Goal: Feedback & Contribution: Leave review/rating

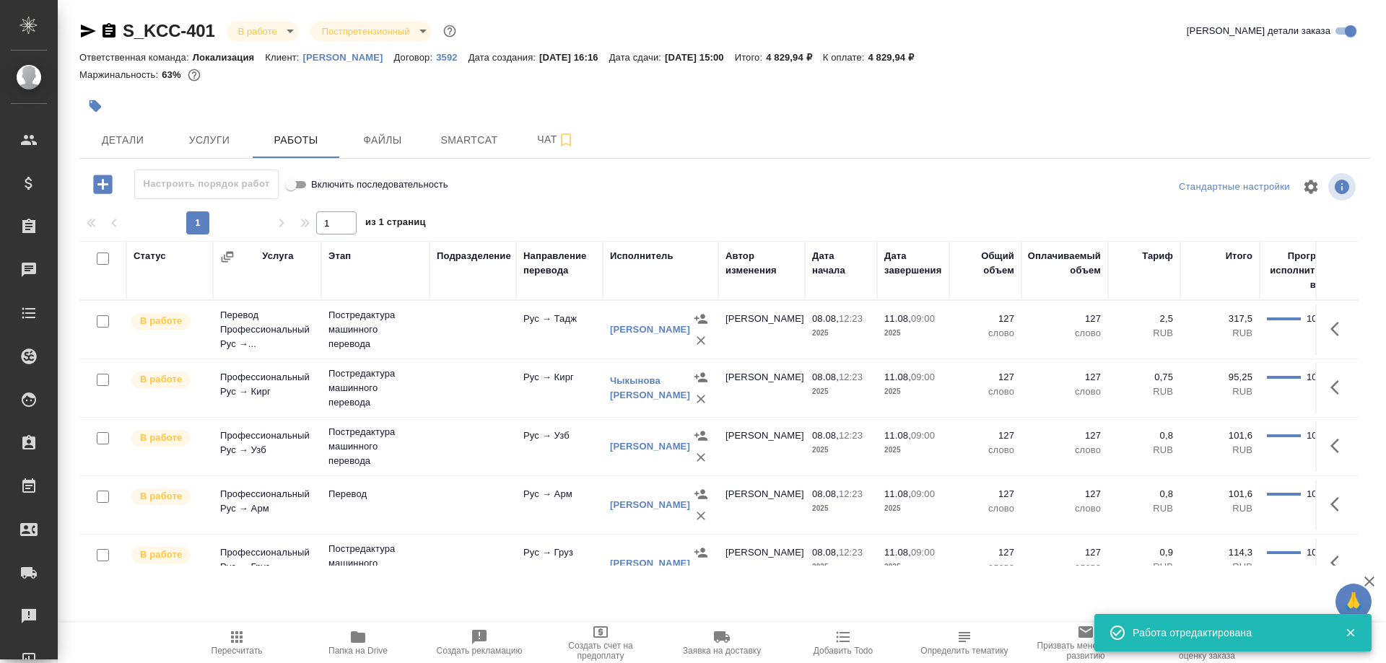
scroll to position [203, 0]
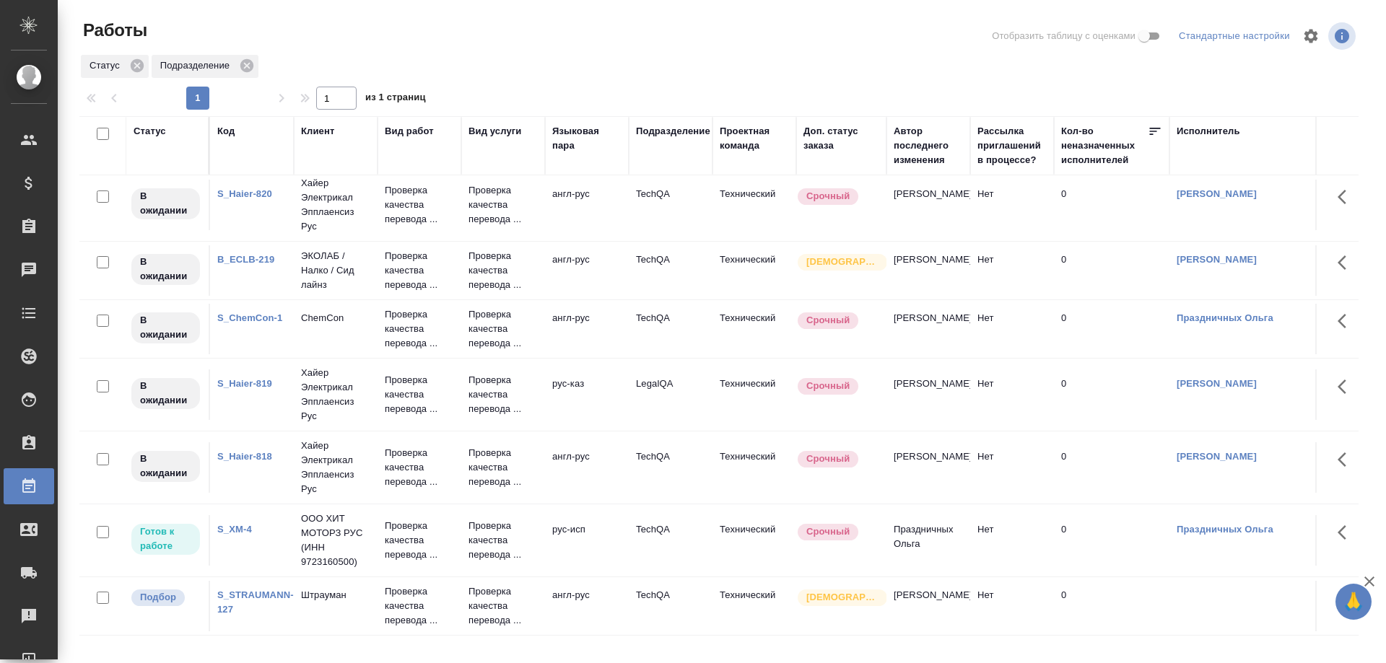
scroll to position [109, 0]
click at [256, 378] on link "S_Haier-819" at bounding box center [244, 383] width 55 height 11
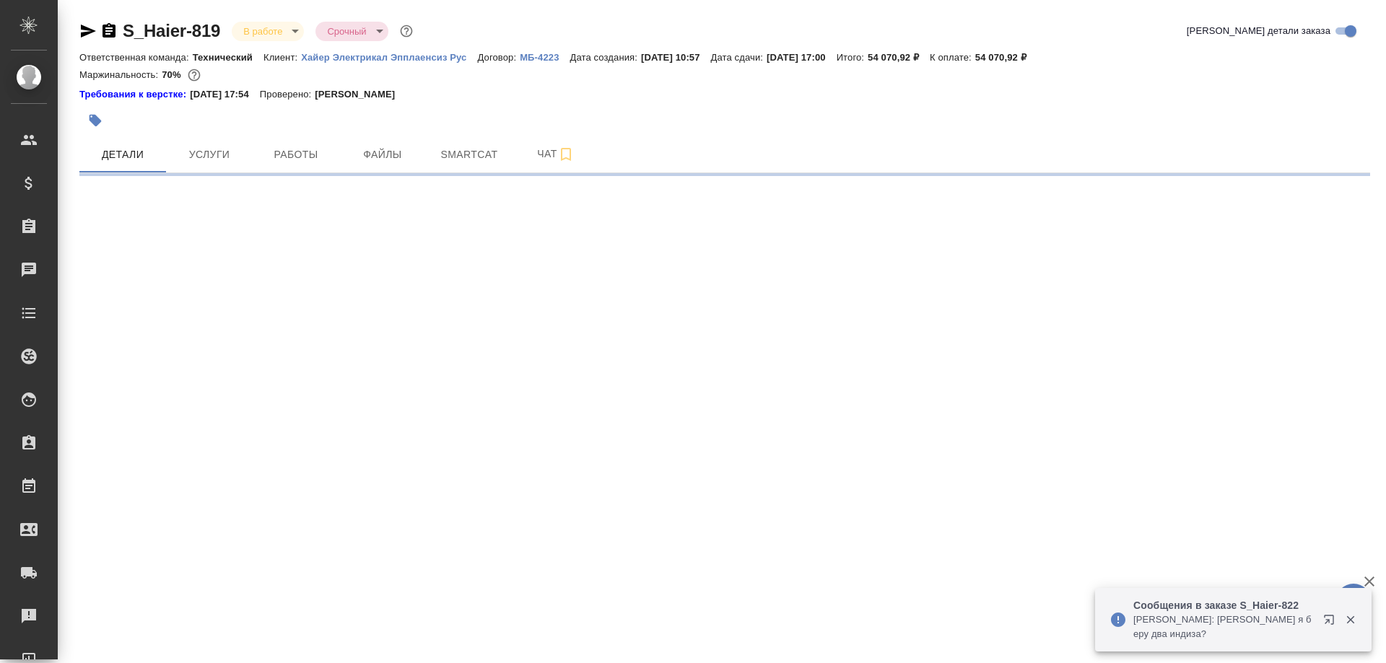
select select "RU"
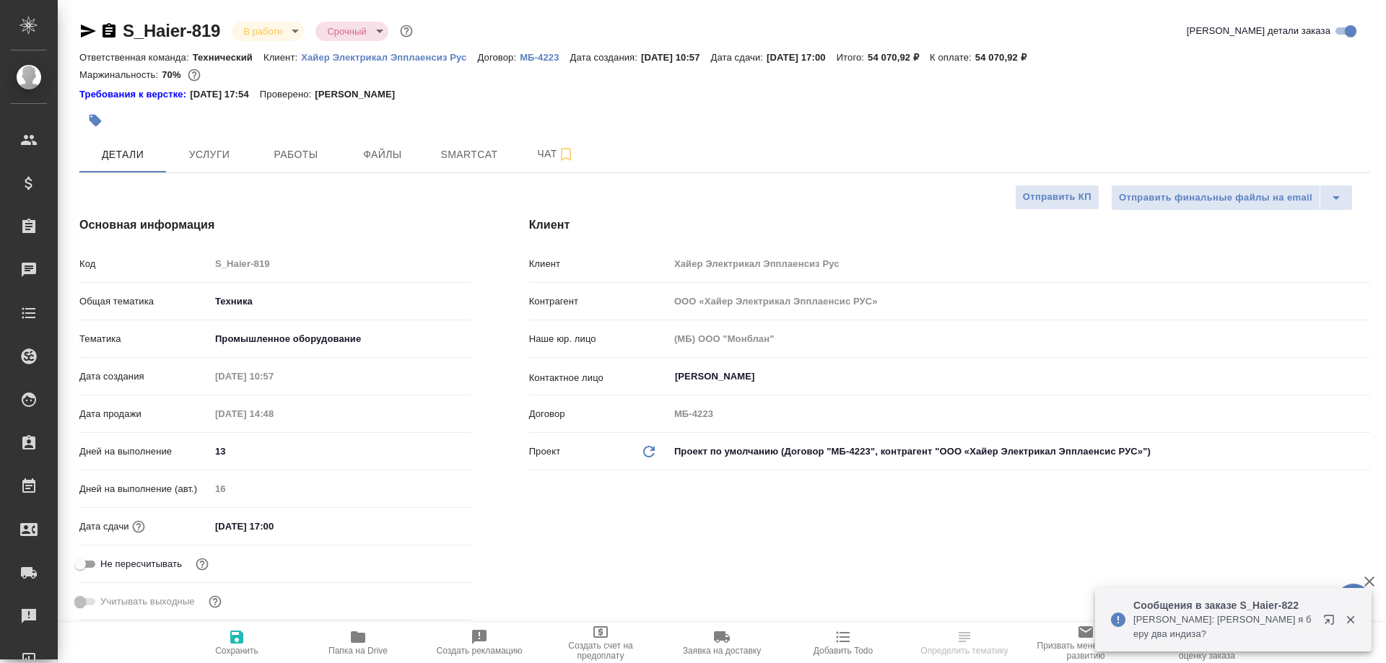
type textarea "x"
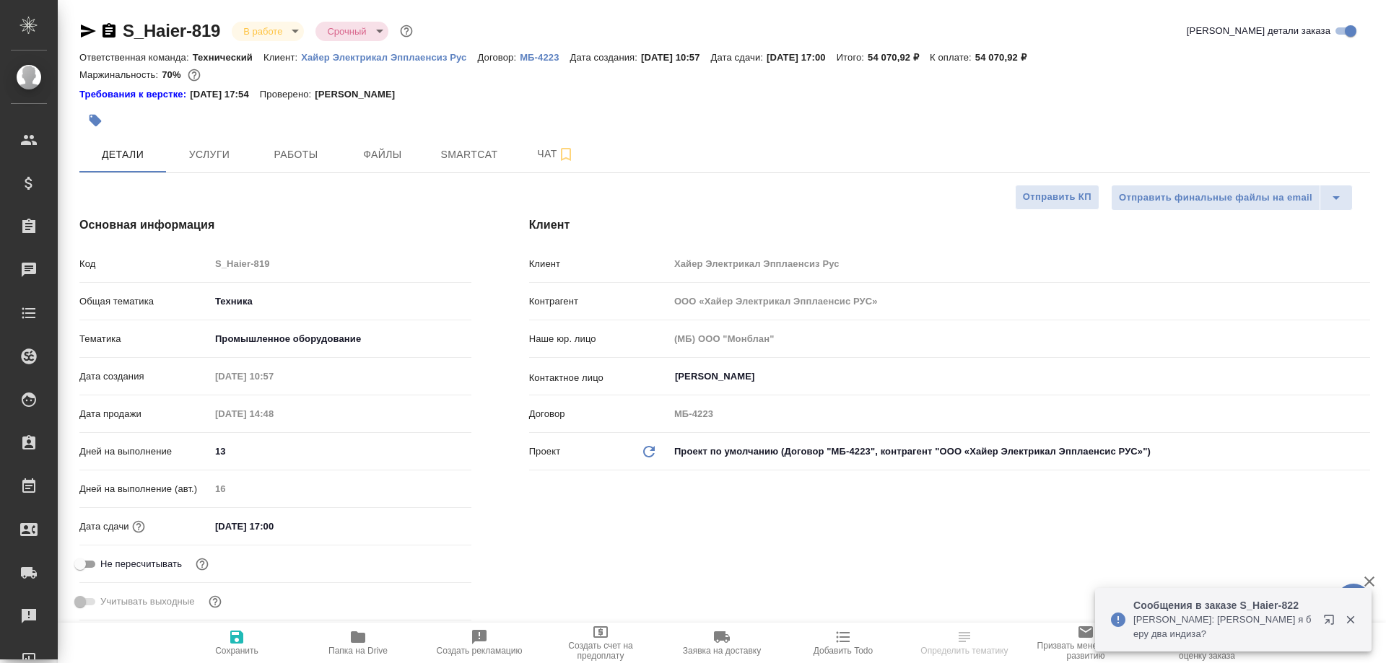
type textarea "x"
type input "Белякова Юлия"
click at [300, 151] on span "Работы" at bounding box center [295, 155] width 69 height 18
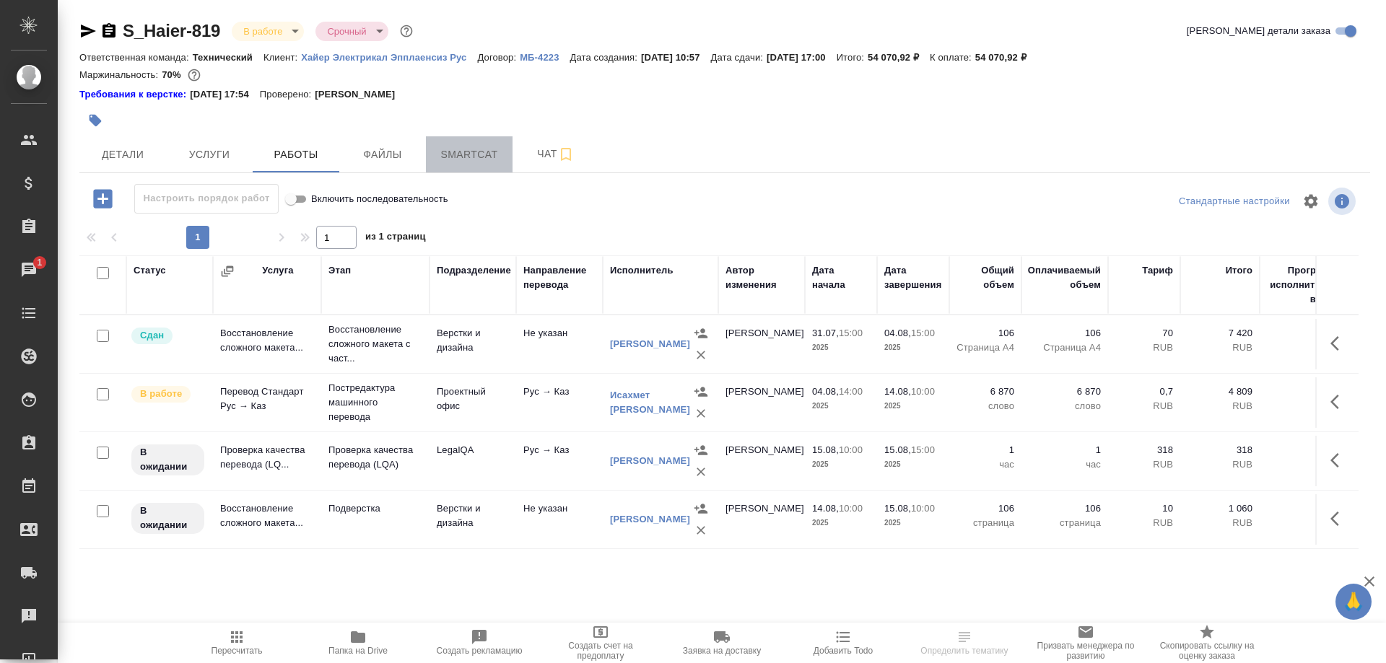
click at [490, 160] on span "Smartcat" at bounding box center [469, 155] width 69 height 18
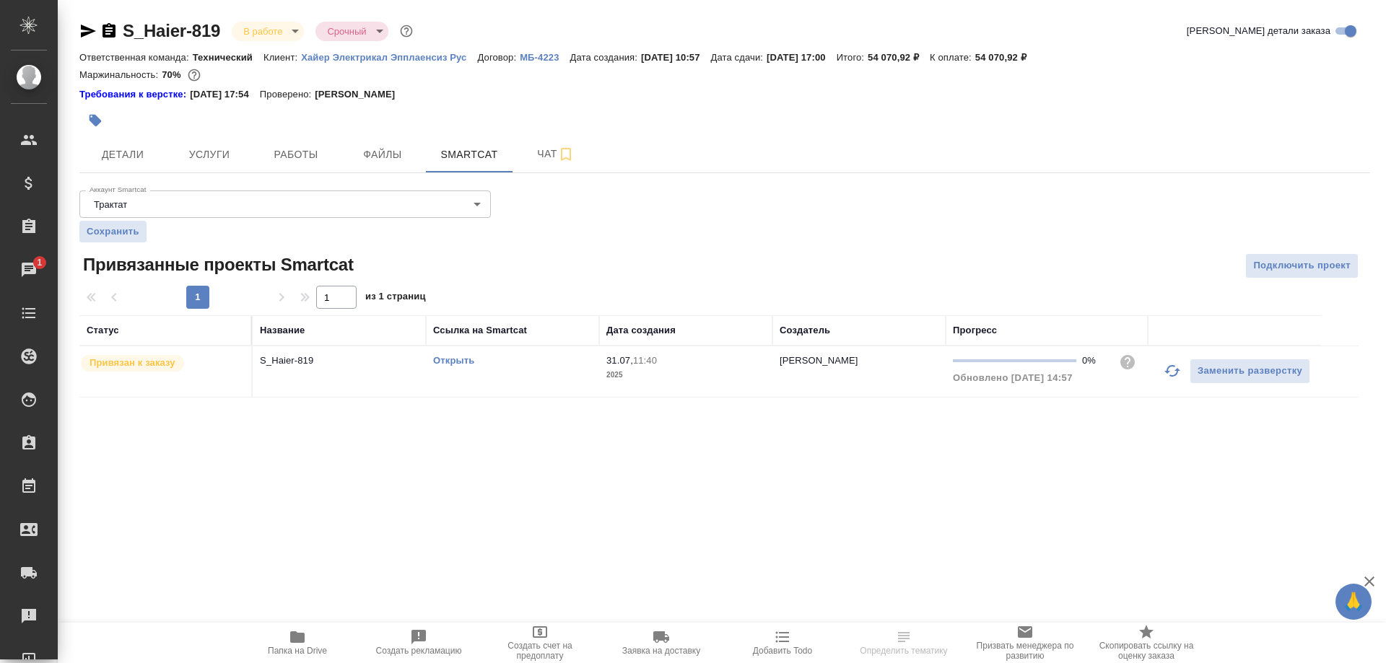
click at [456, 361] on link "Открыть" at bounding box center [453, 360] width 41 height 11
click at [445, 361] on link "Открыть" at bounding box center [453, 360] width 41 height 11
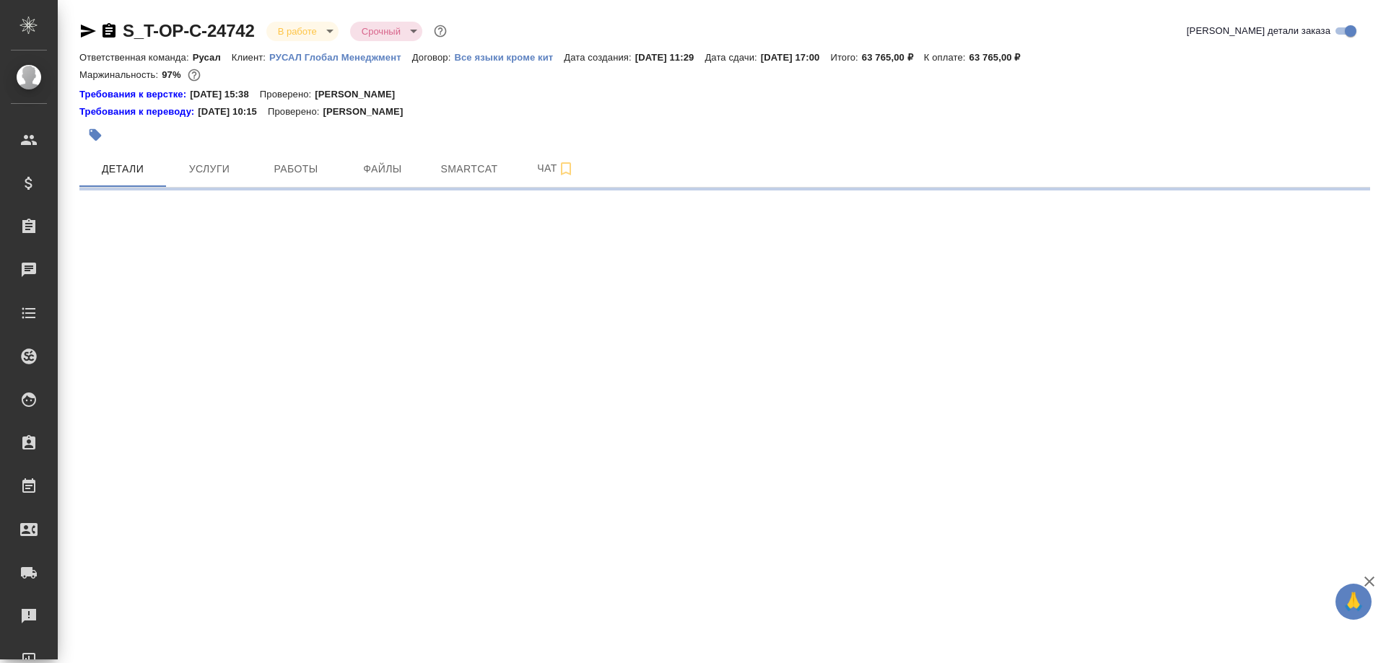
select select "RU"
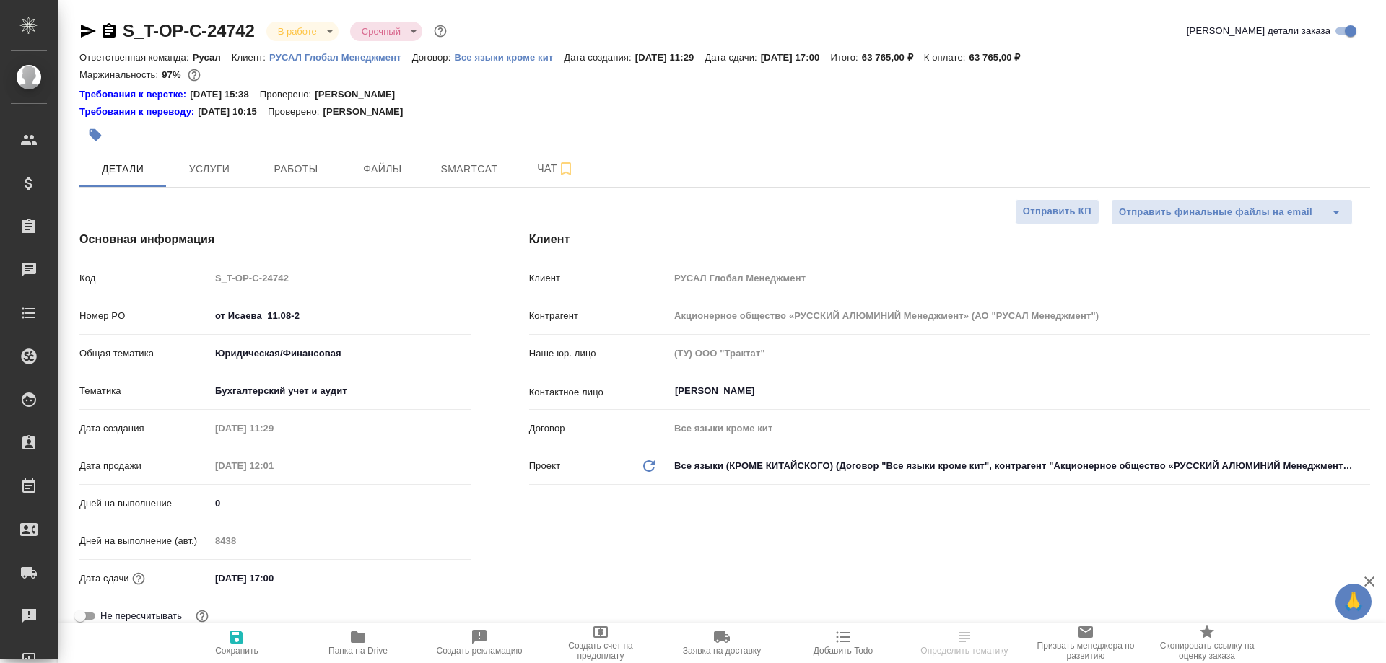
type textarea "x"
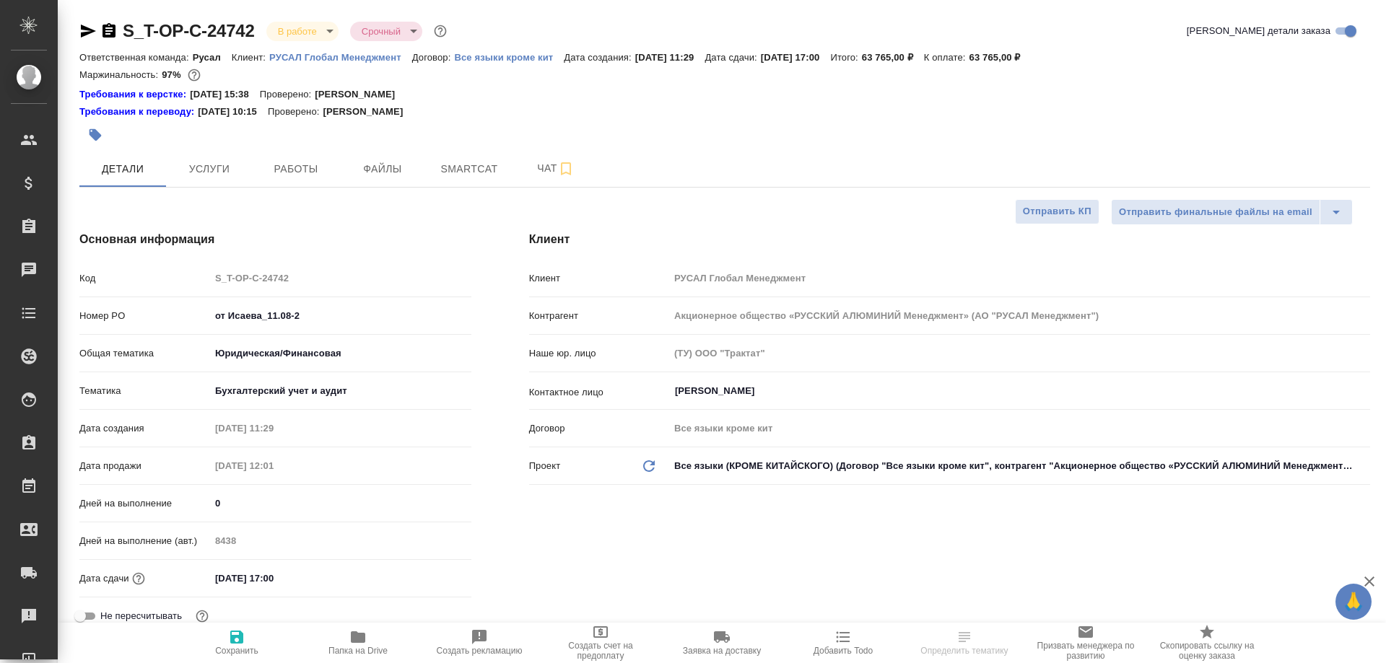
type textarea "x"
click at [372, 644] on span "Папка на Drive" at bounding box center [358, 642] width 104 height 27
select select "RU"
type textarea "x"
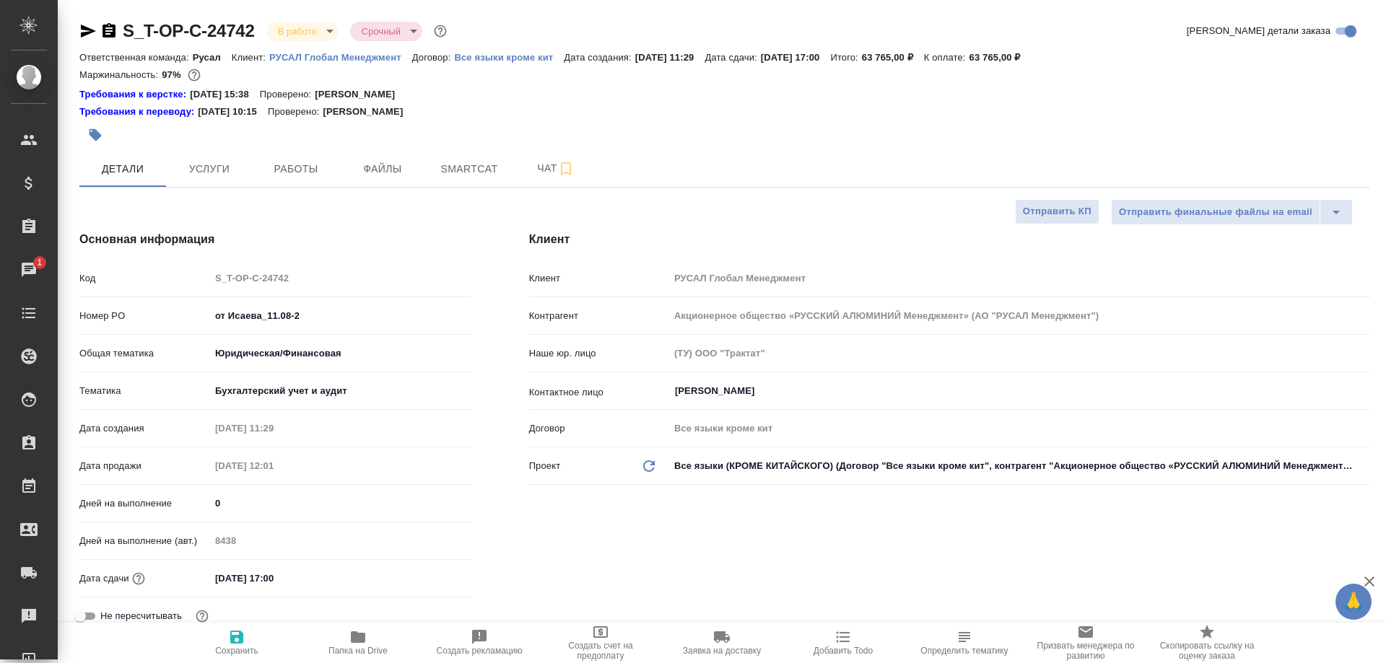
type textarea "x"
click at [287, 162] on span "Работы" at bounding box center [295, 169] width 69 height 18
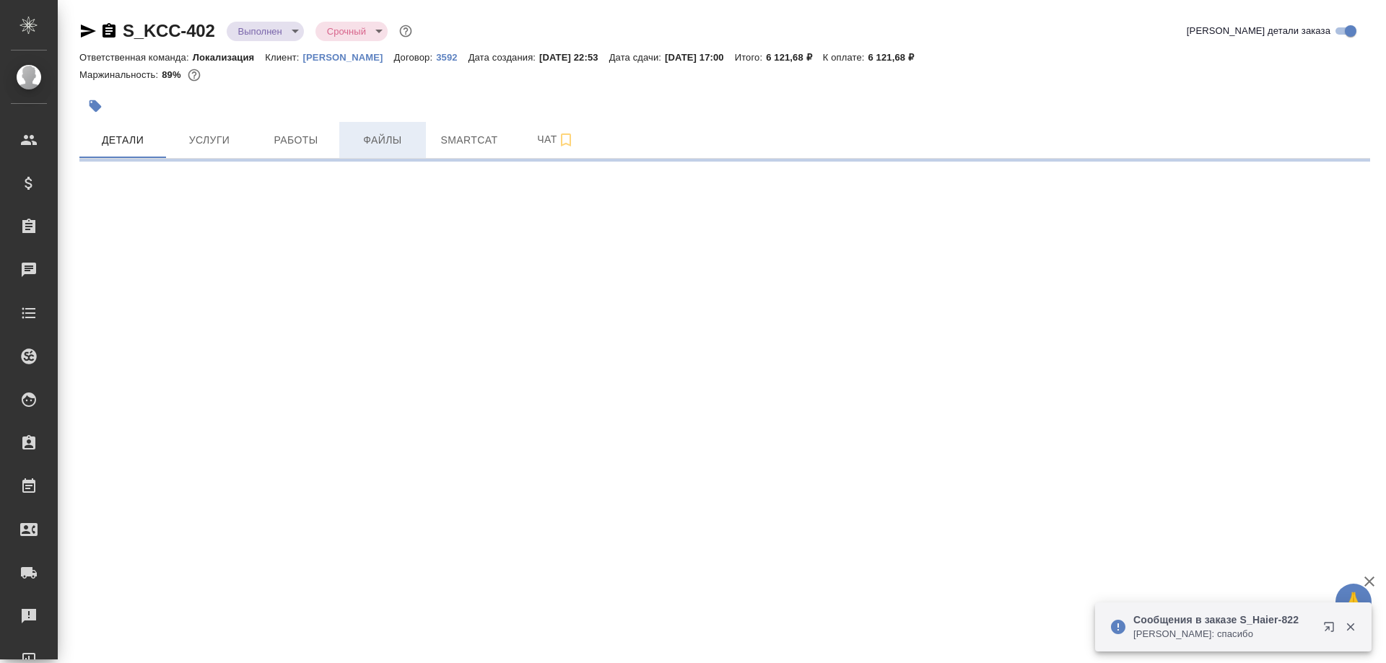
select select "RU"
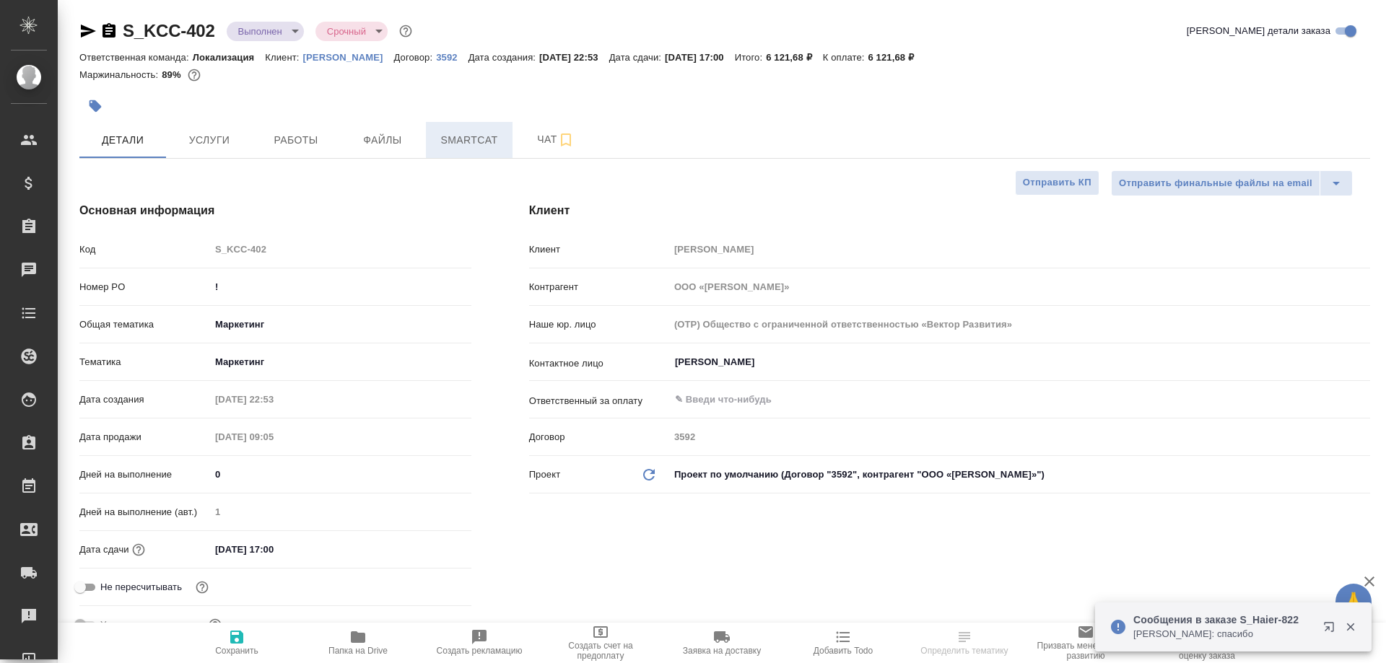
type textarea "x"
click at [455, 139] on span "Smartcat" at bounding box center [469, 140] width 69 height 18
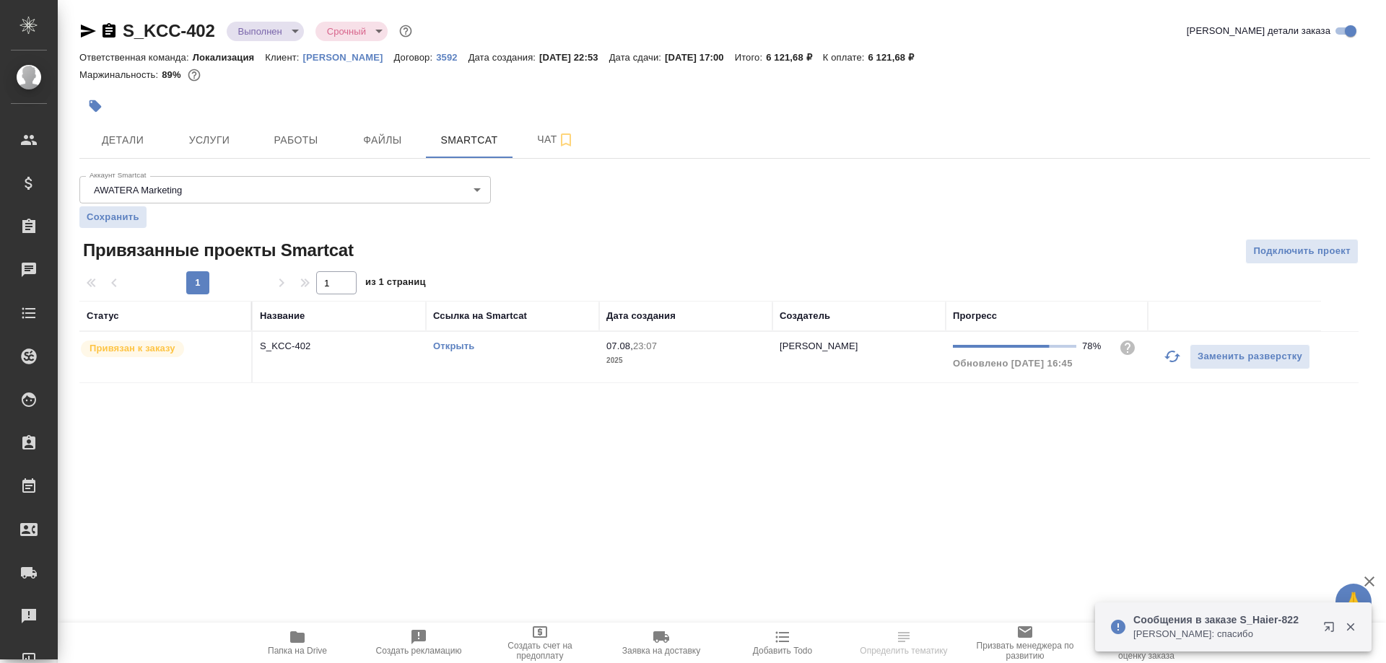
click at [458, 349] on link "Открыть" at bounding box center [453, 346] width 41 height 11
click at [461, 347] on link "Открыть" at bounding box center [453, 346] width 41 height 11
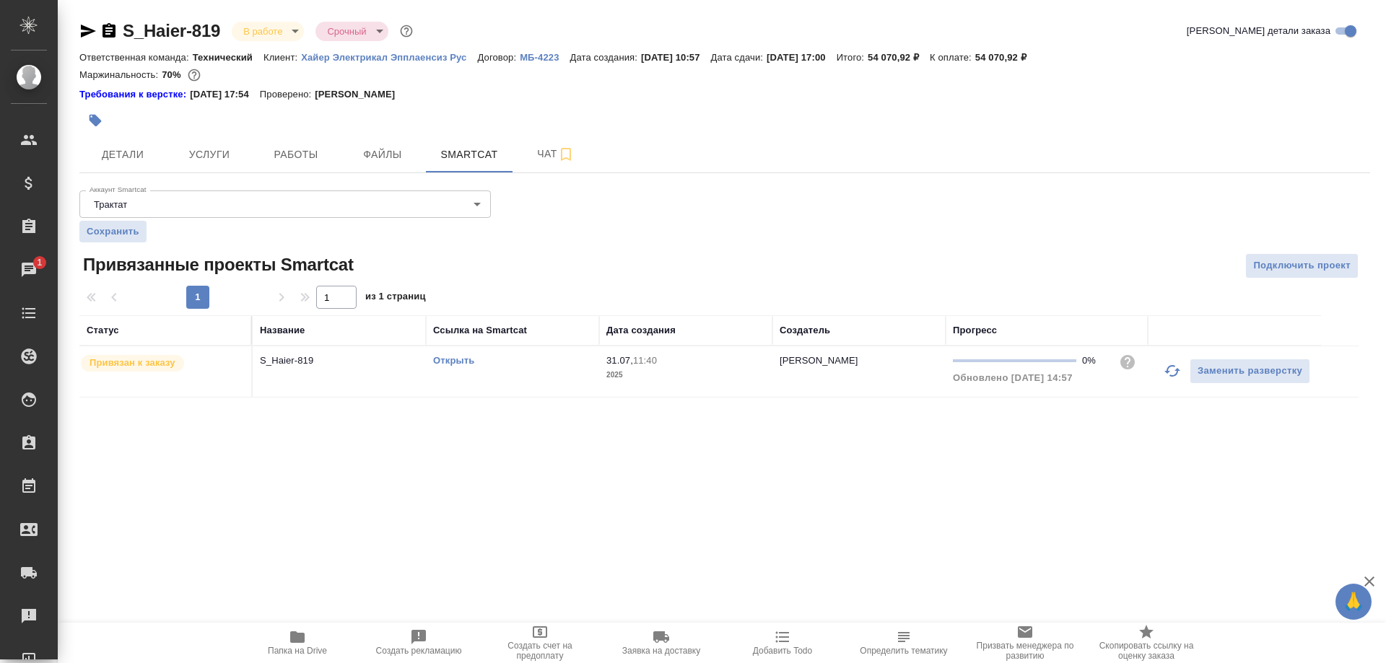
click at [1166, 371] on icon "button" at bounding box center [1172, 370] width 17 height 17
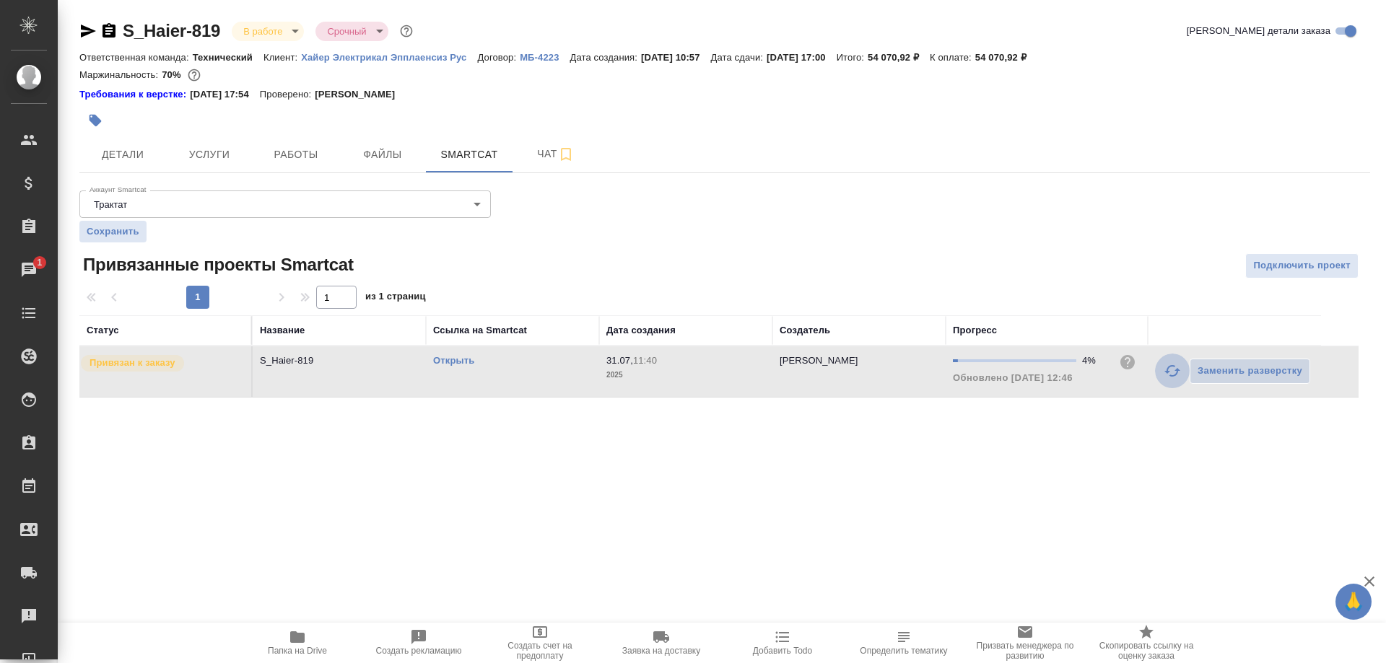
click at [1167, 365] on icon "button" at bounding box center [1172, 370] width 17 height 17
click at [441, 356] on div "Открыть" at bounding box center [512, 361] width 159 height 14
click at [451, 361] on link "Открыть" at bounding box center [453, 360] width 41 height 11
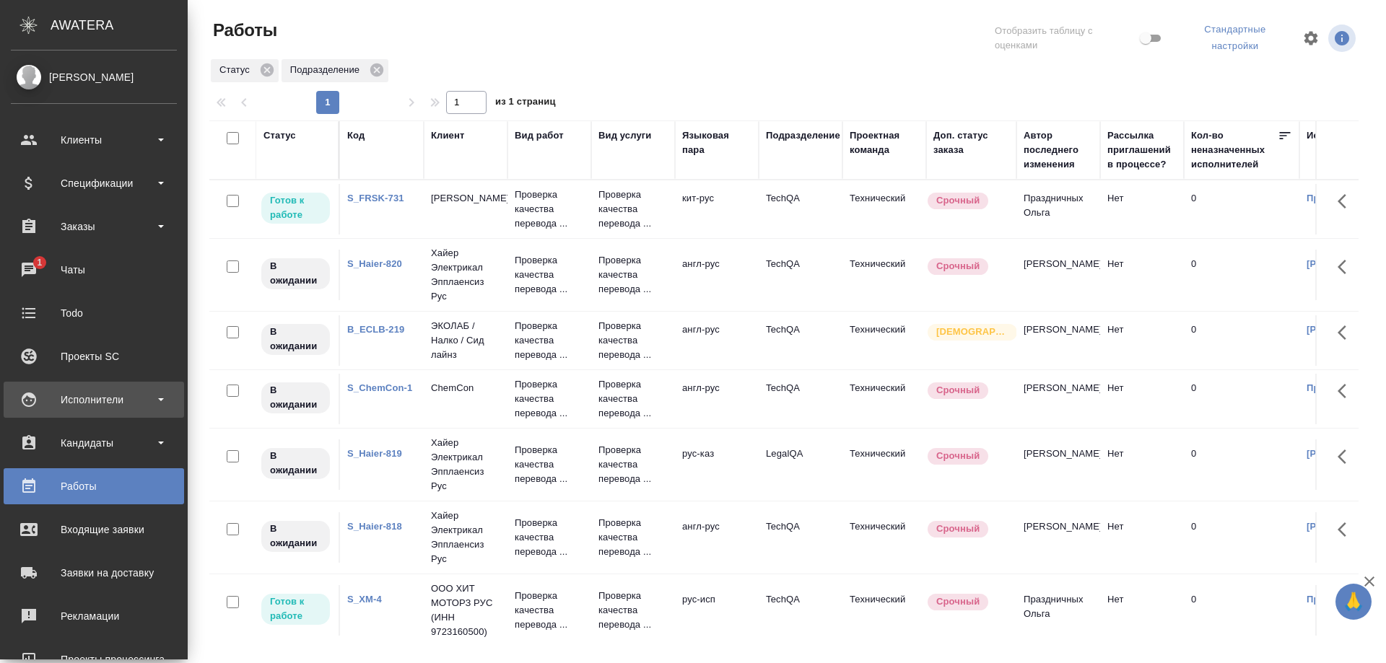
click at [76, 401] on div "Исполнители" at bounding box center [94, 400] width 166 height 22
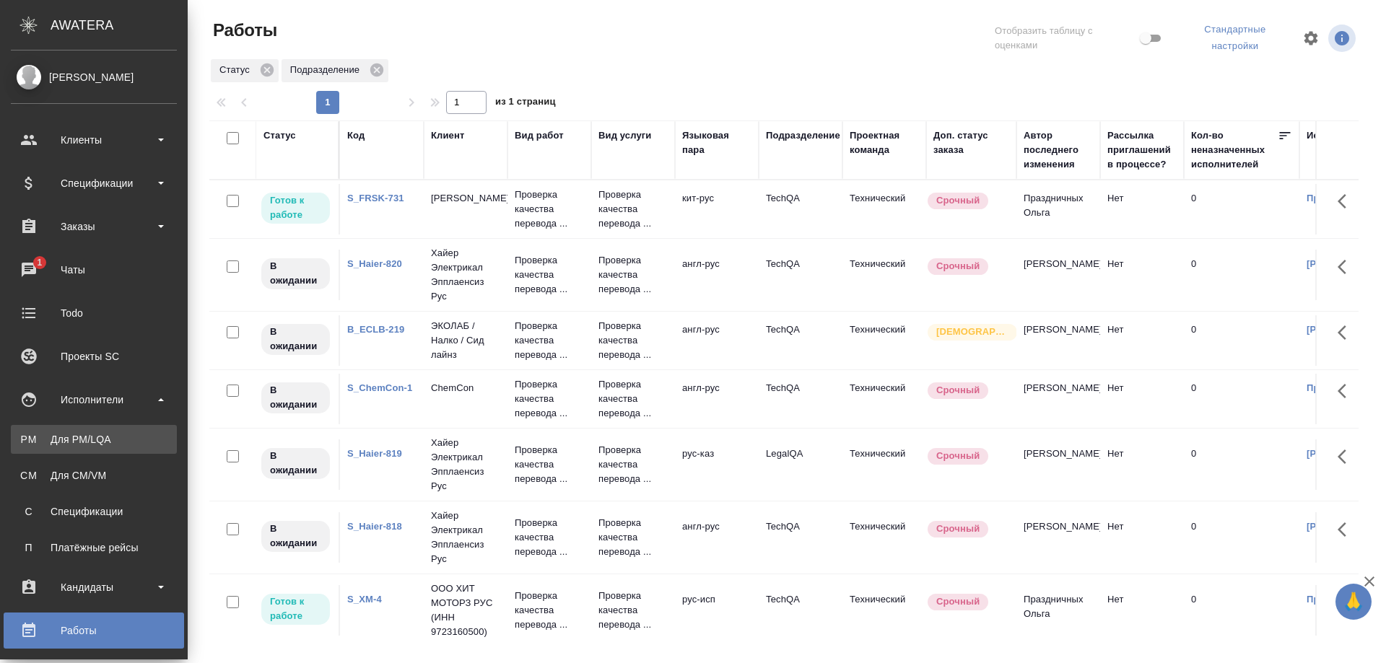
click at [89, 432] on link "PM Для PM/LQA" at bounding box center [94, 439] width 166 height 29
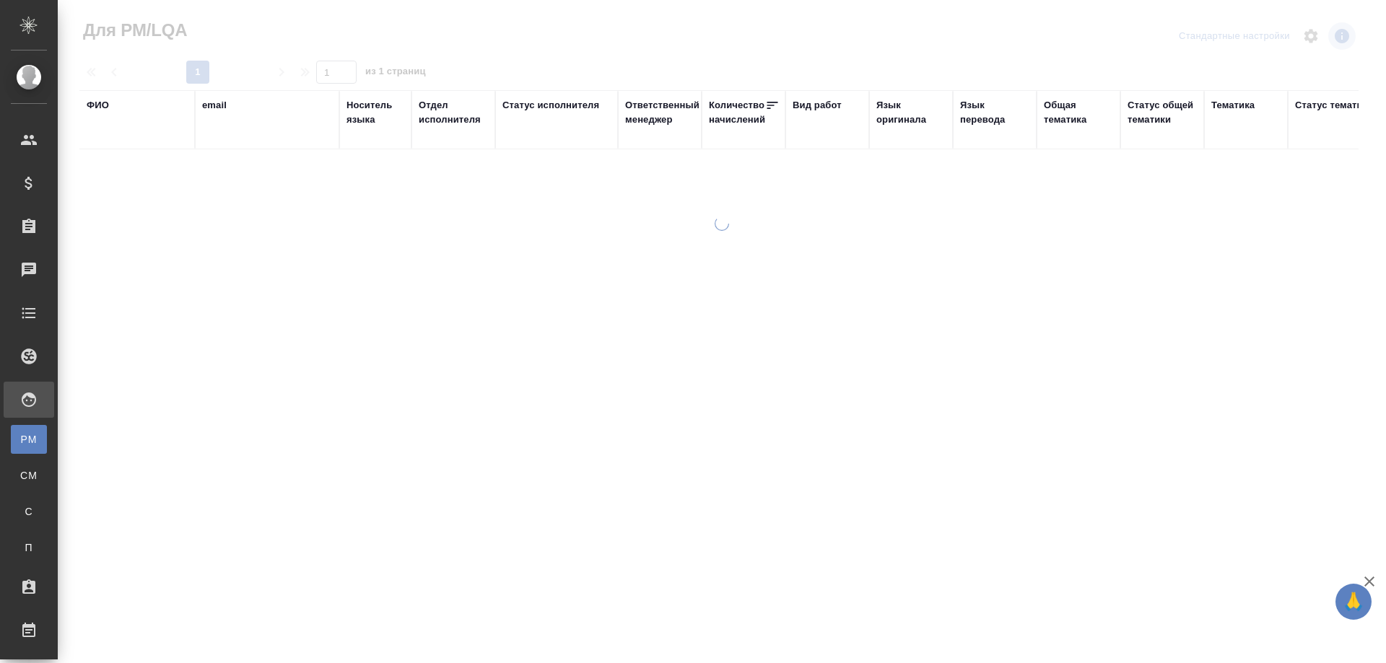
click at [90, 107] on div "ФИО" at bounding box center [98, 105] width 22 height 14
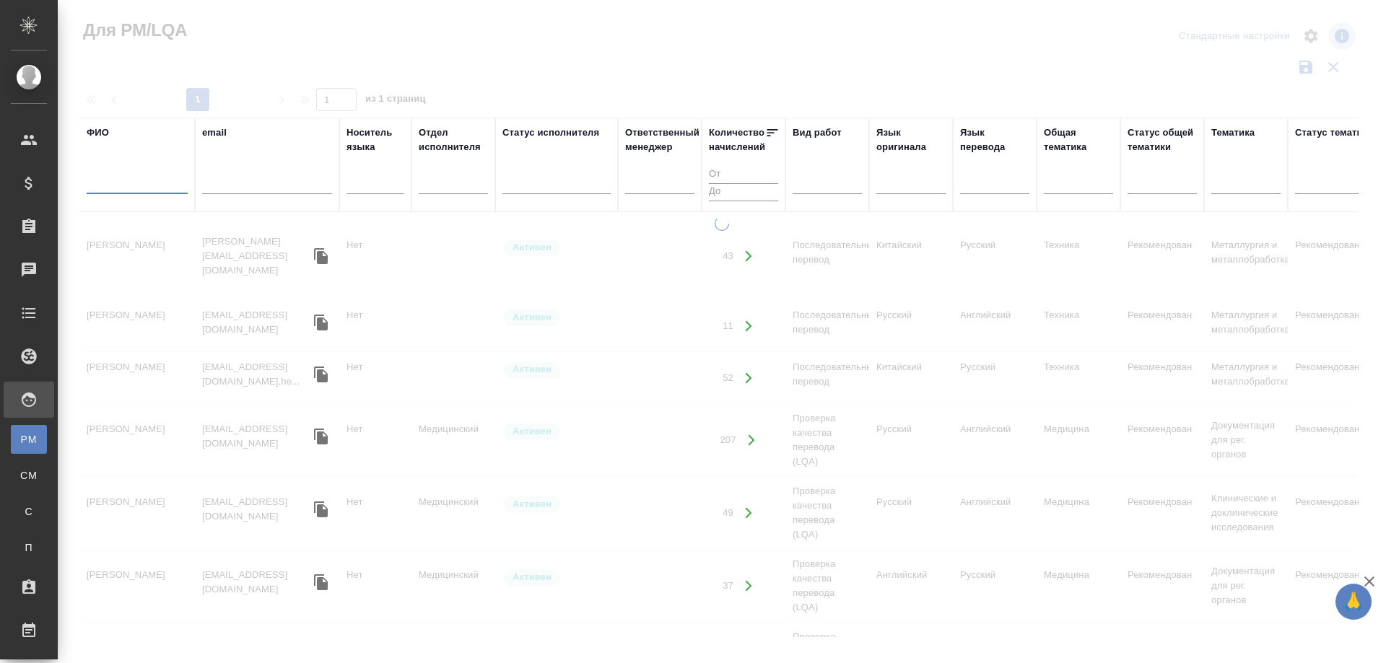
click at [113, 183] on input "text" at bounding box center [137, 185] width 101 height 18
paste input "[PERSON_NAME]"
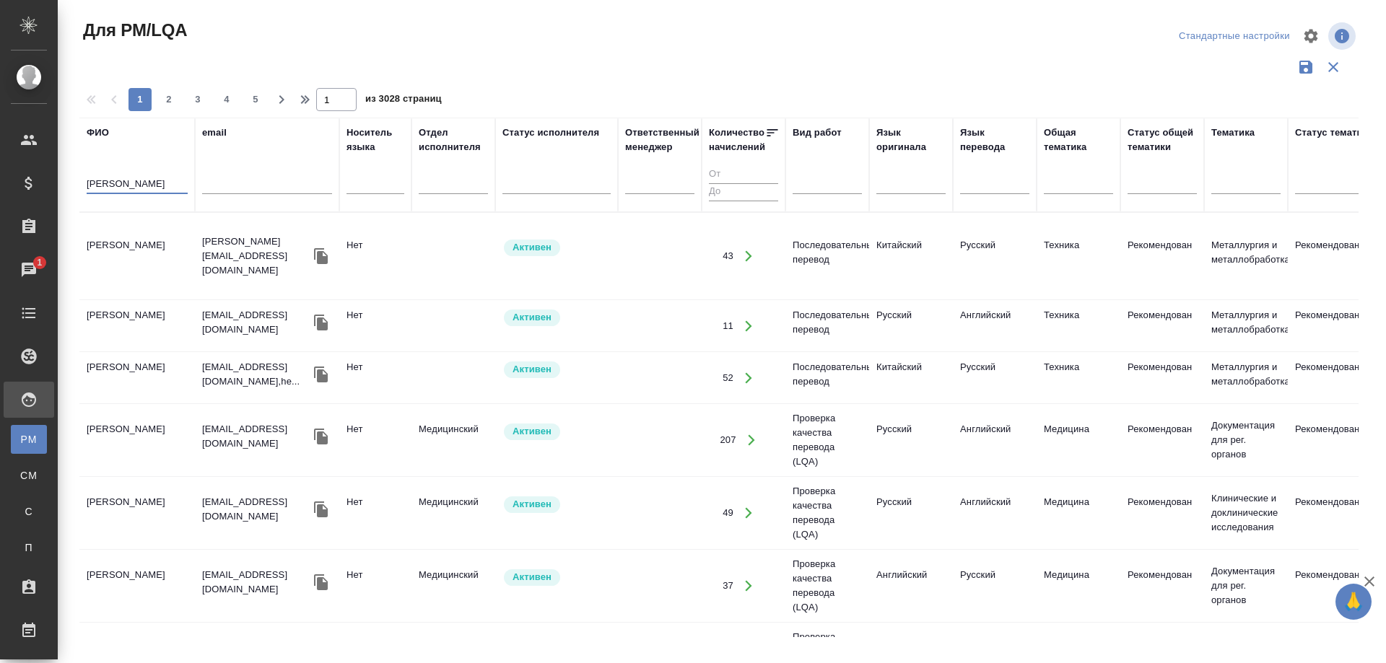
type input "Алиев Шерзод"
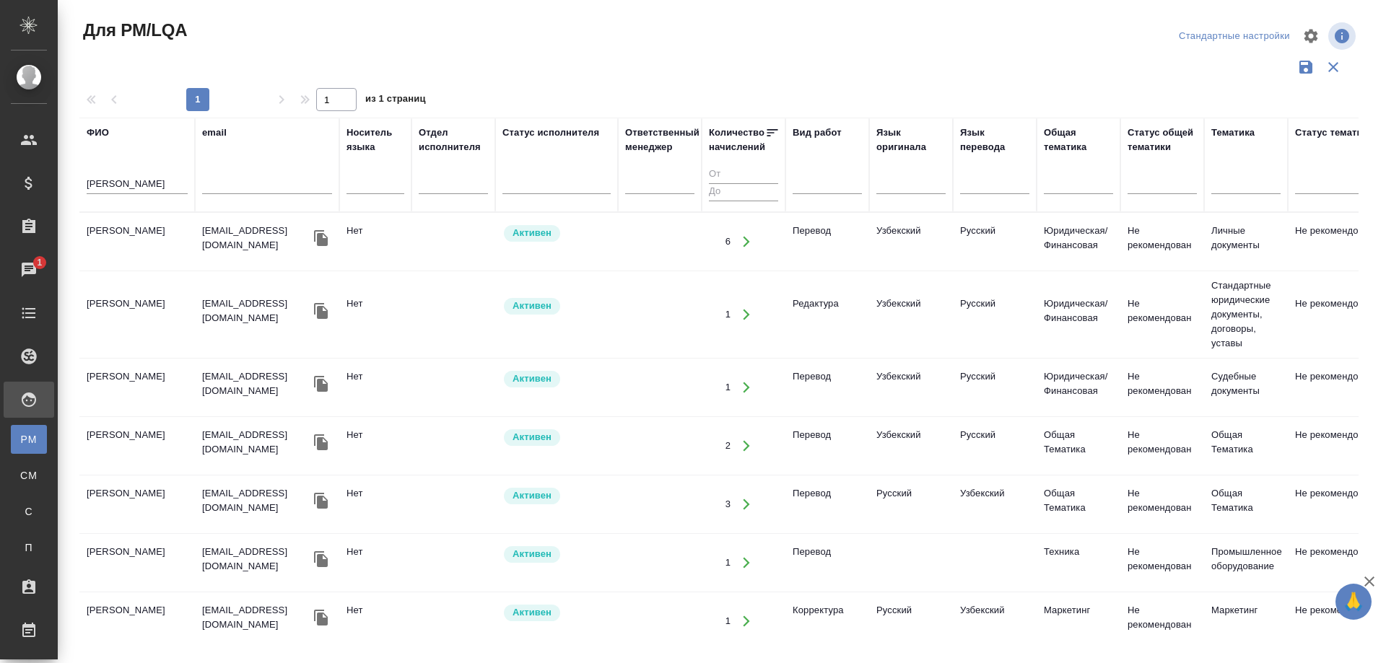
click at [113, 240] on td "[PERSON_NAME]" at bounding box center [137, 242] width 116 height 51
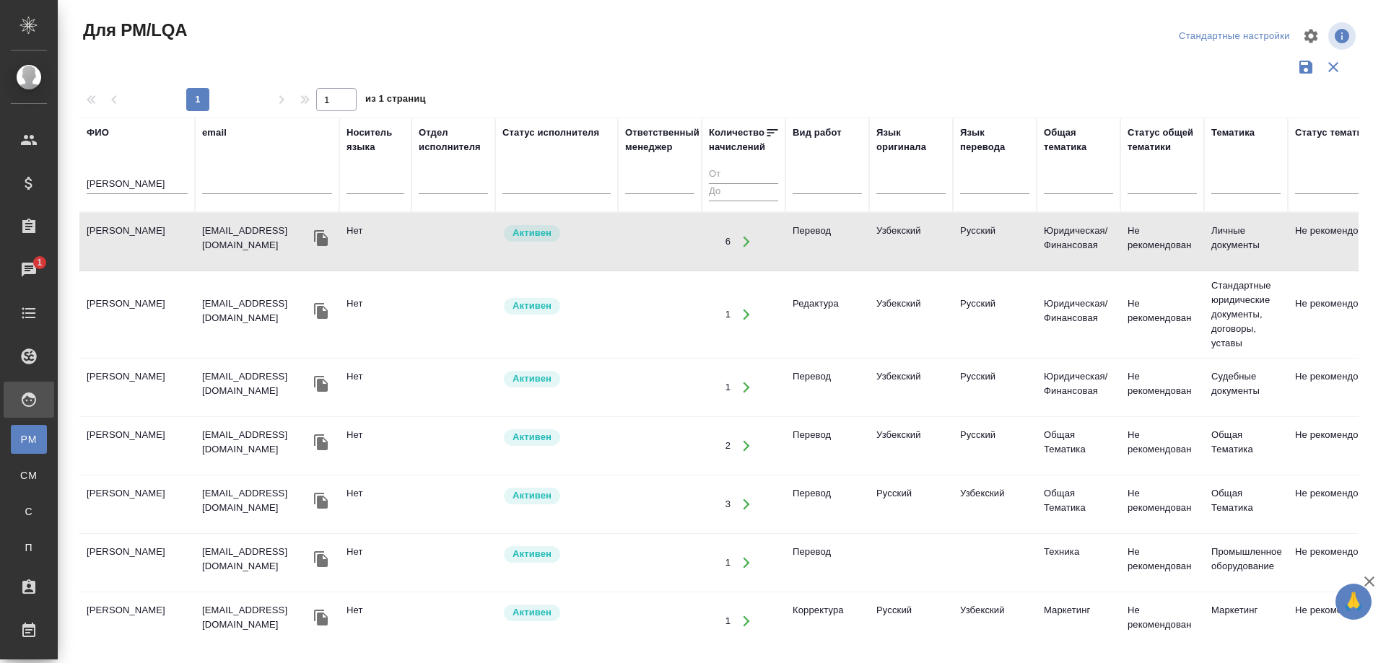
click at [113, 240] on td "[PERSON_NAME]" at bounding box center [137, 242] width 116 height 51
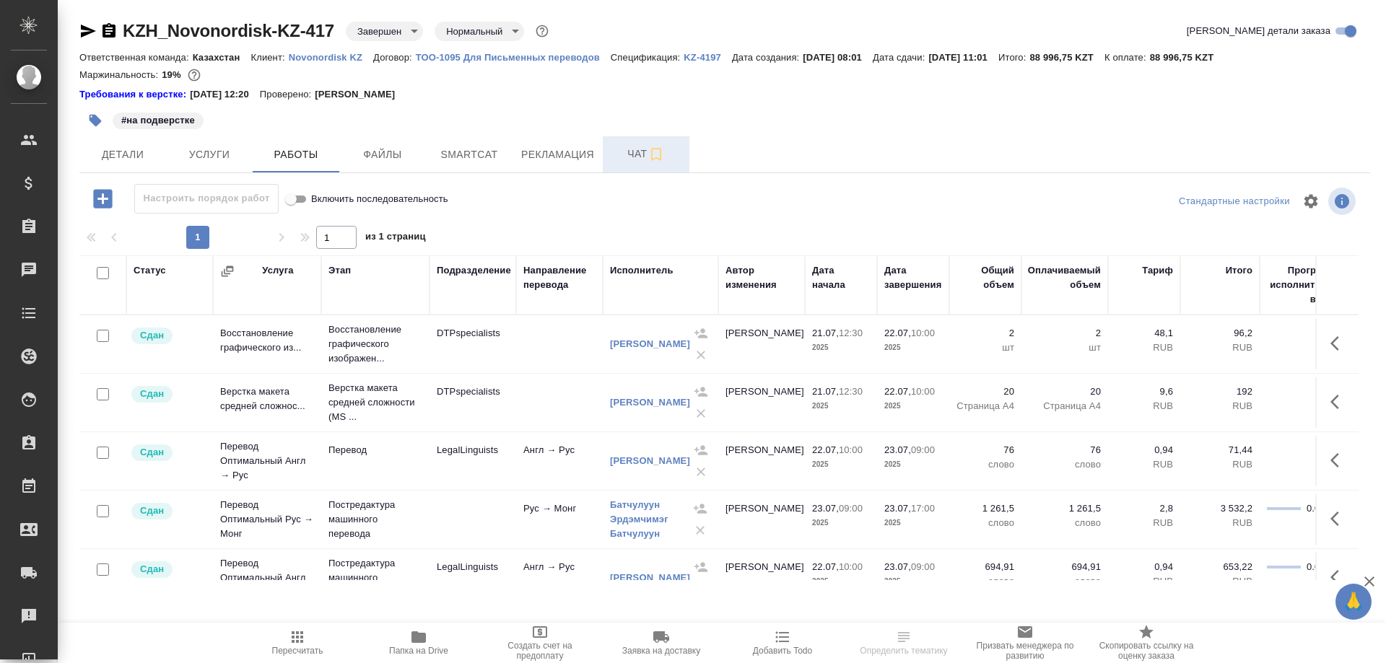
click at [630, 159] on span "Чат" at bounding box center [646, 154] width 69 height 18
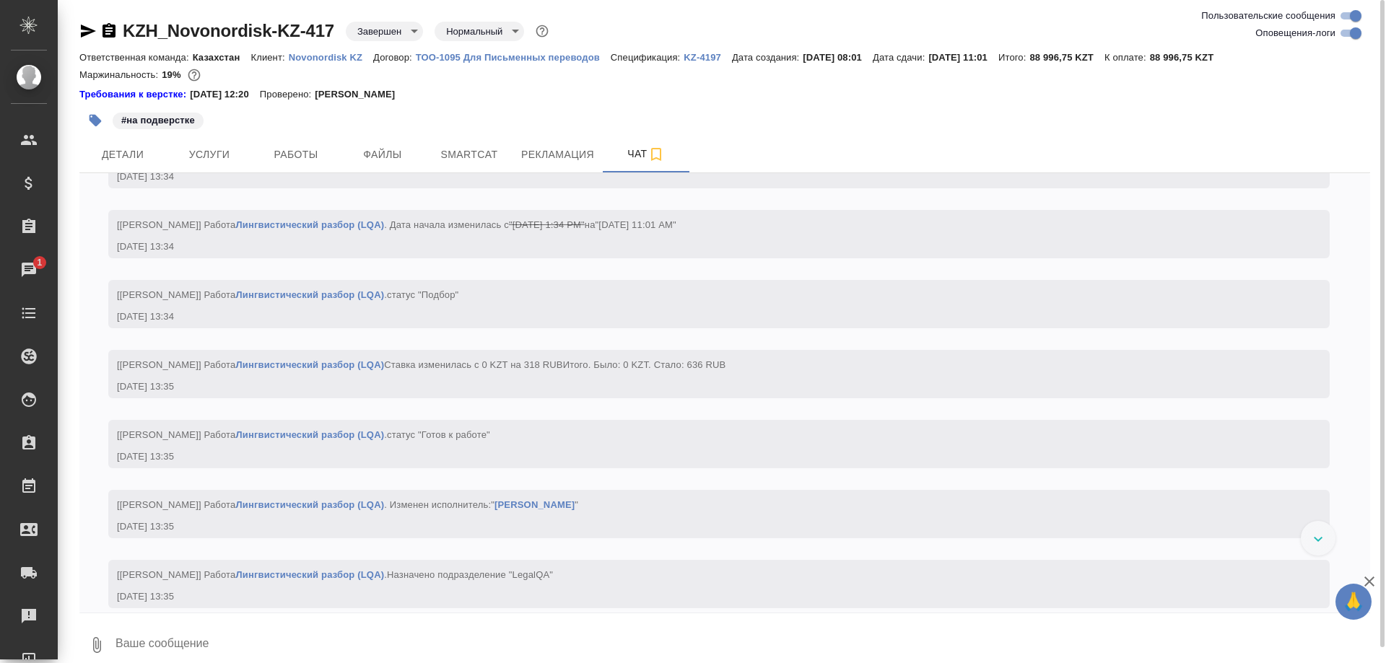
scroll to position [12416, 0]
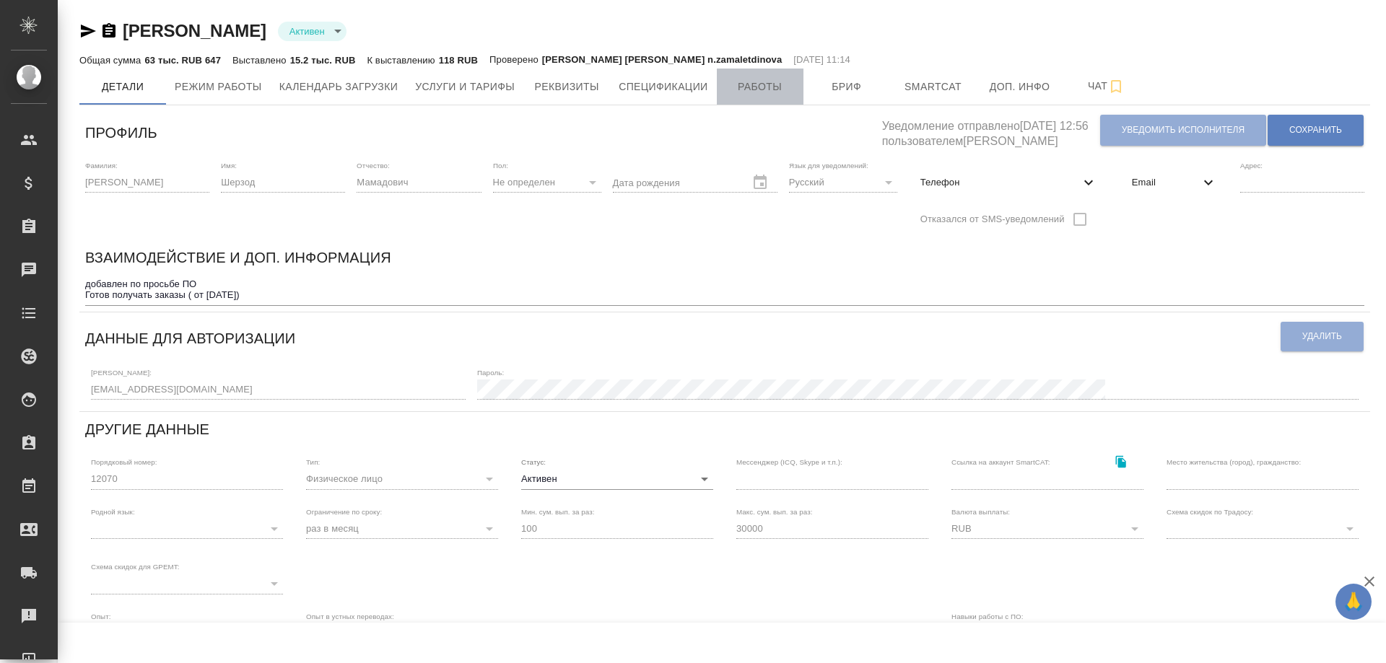
click at [740, 90] on span "Работы" at bounding box center [760, 87] width 69 height 18
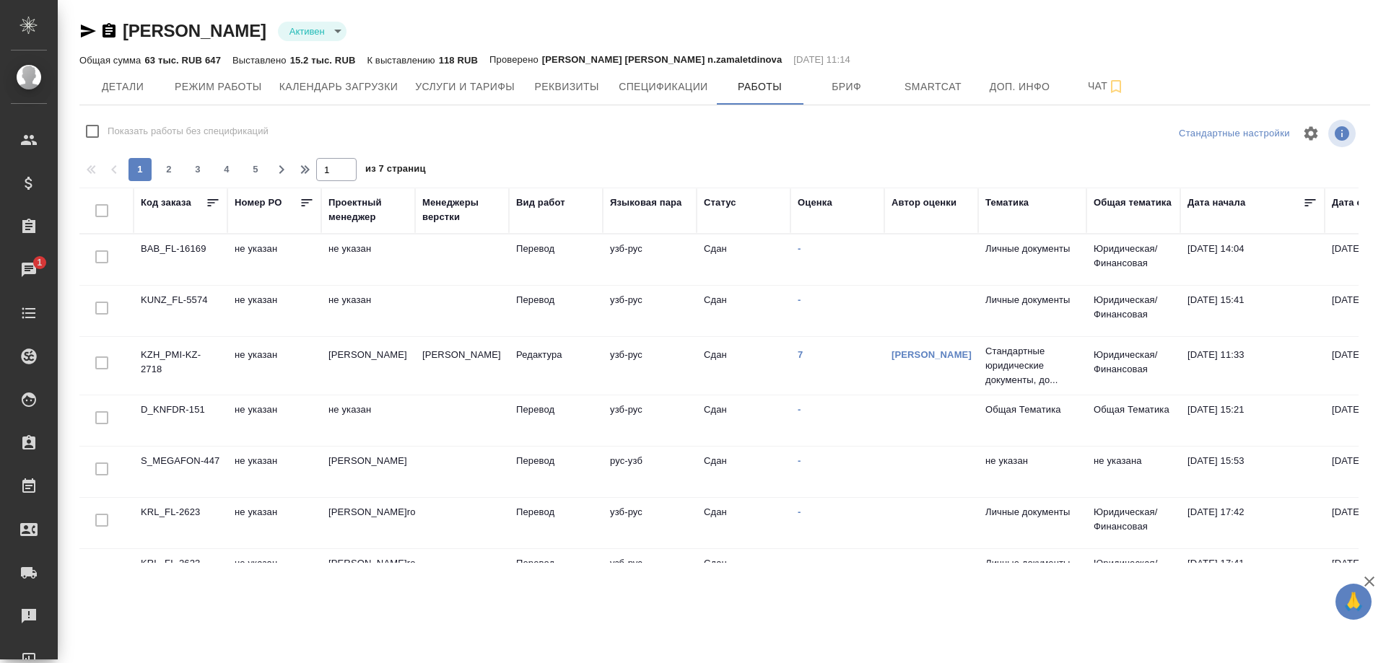
checkbox input "false"
click at [192, 248] on td "BAB_FL-16169" at bounding box center [181, 260] width 94 height 51
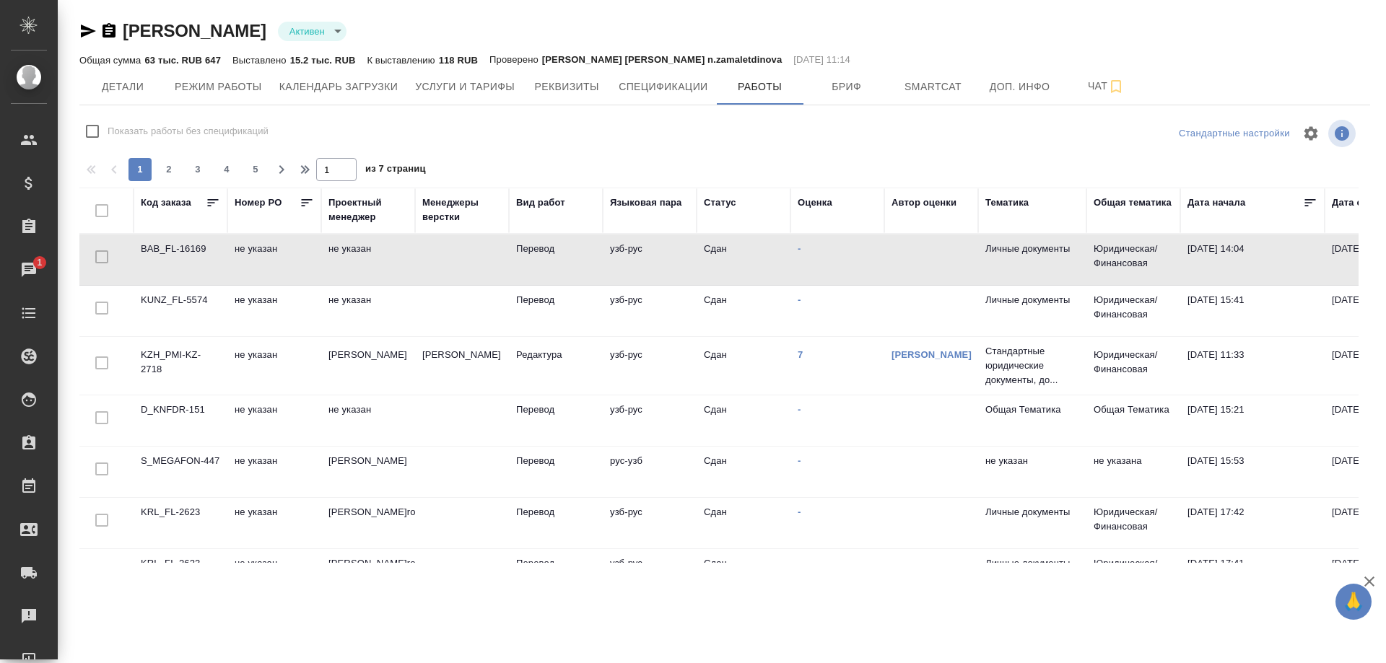
click at [192, 248] on td "BAB_FL-16169" at bounding box center [181, 260] width 94 height 51
click at [149, 285] on td "KZH_PMI-KZ-2718" at bounding box center [181, 260] width 94 height 51
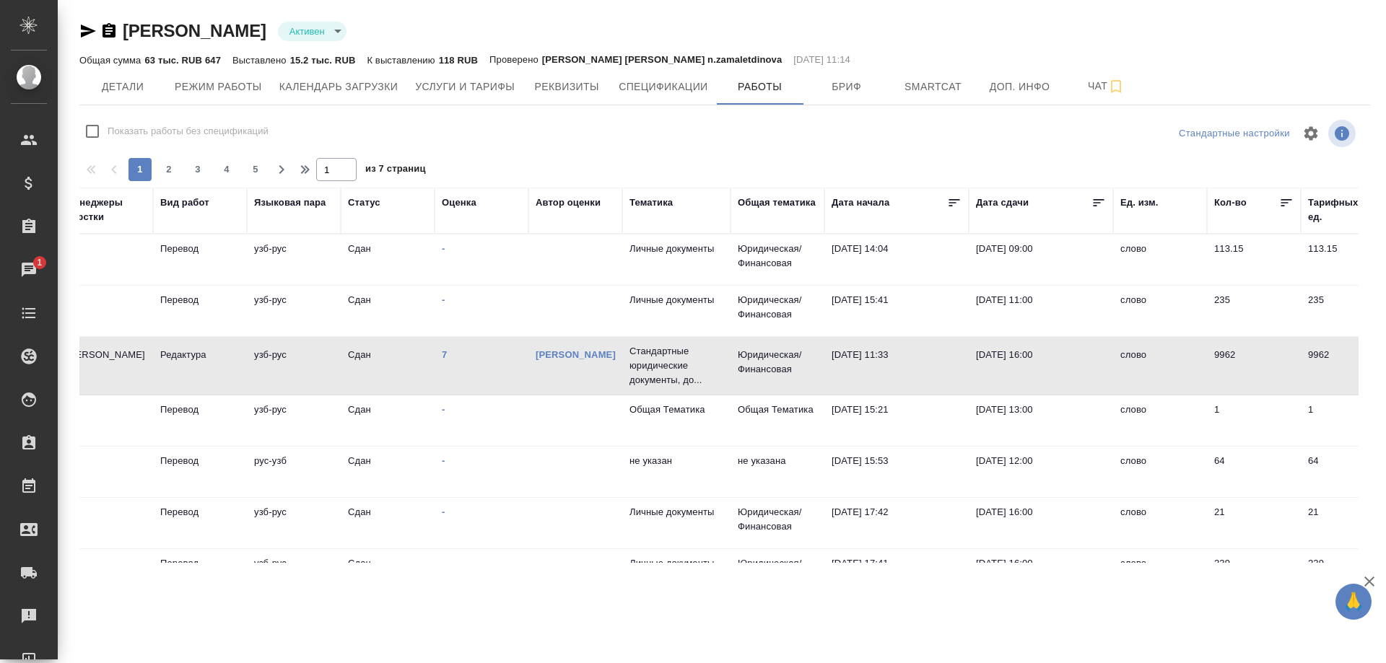
scroll to position [0, 373]
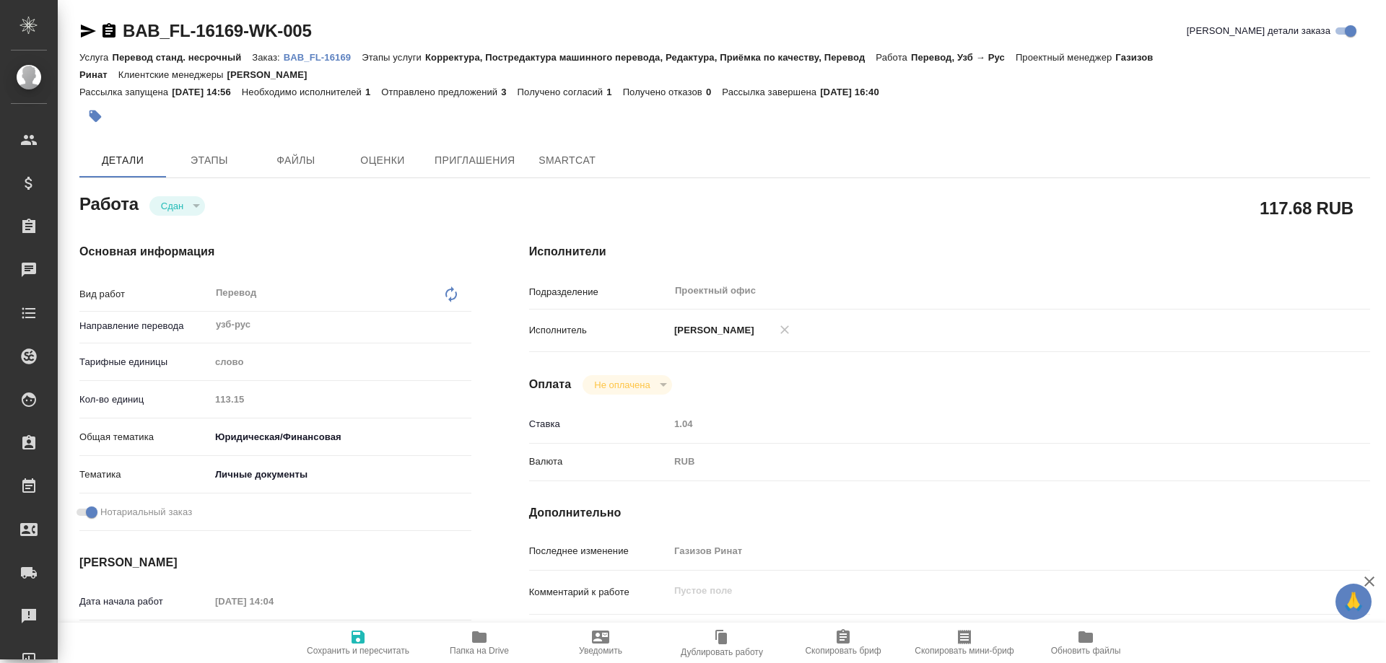
type textarea "x"
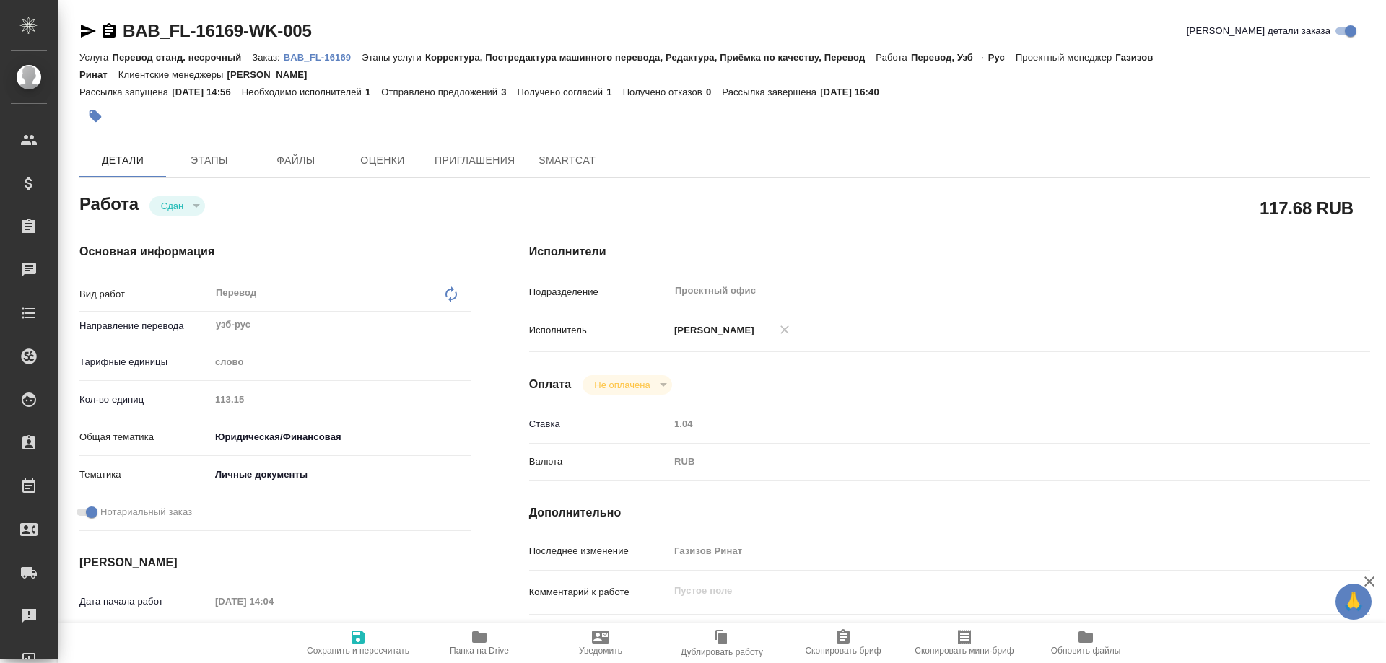
type textarea "x"
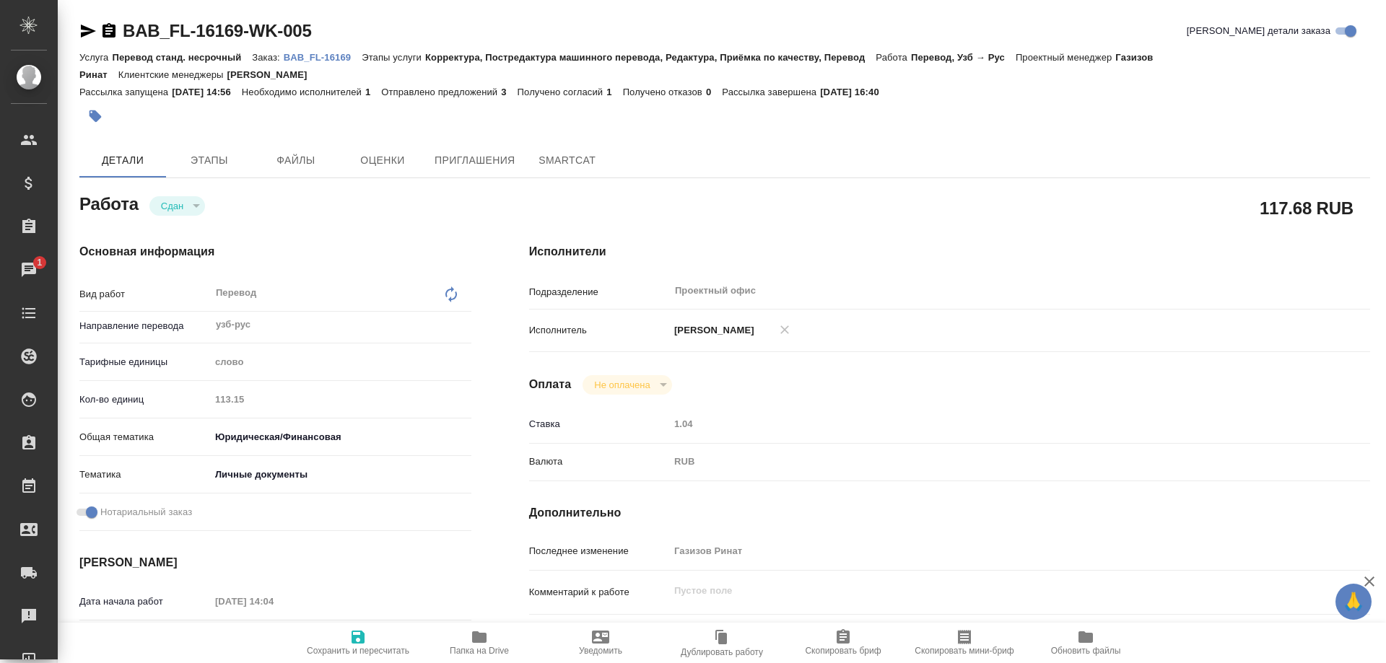
click at [332, 58] on p "BAB_FL-16169" at bounding box center [323, 57] width 78 height 11
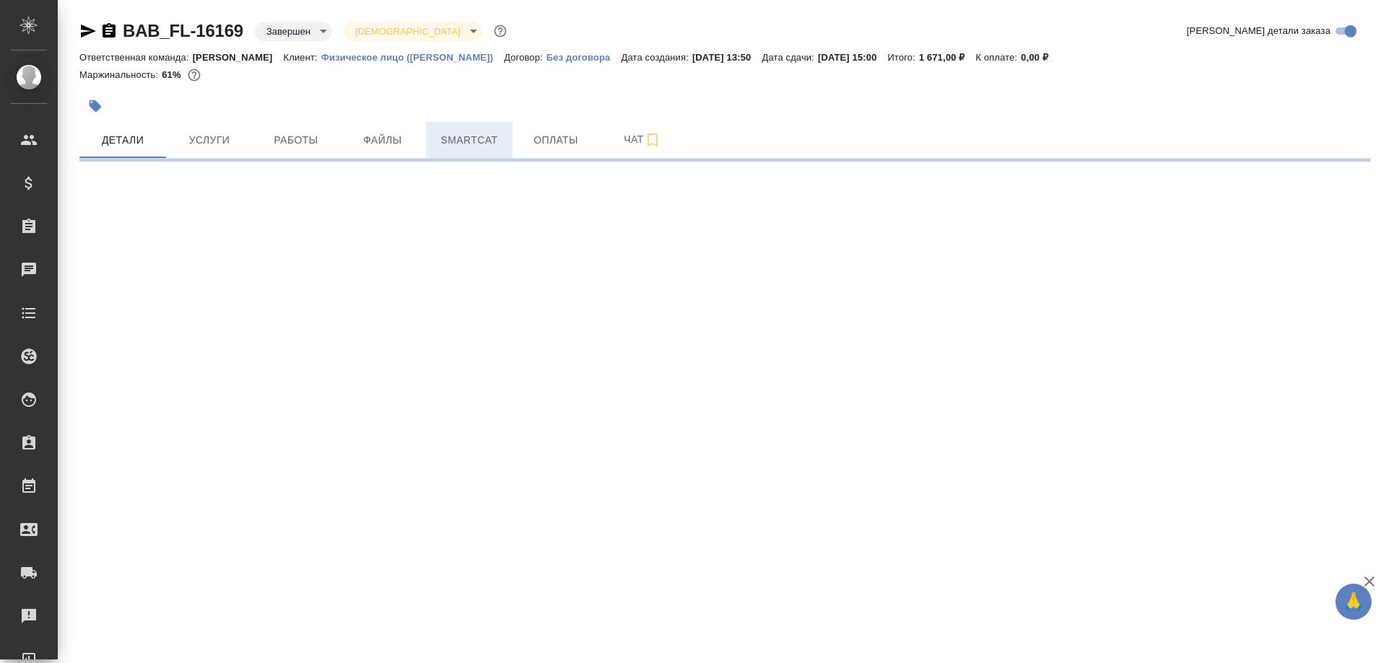
click at [472, 142] on span "Smartcat" at bounding box center [469, 140] width 69 height 18
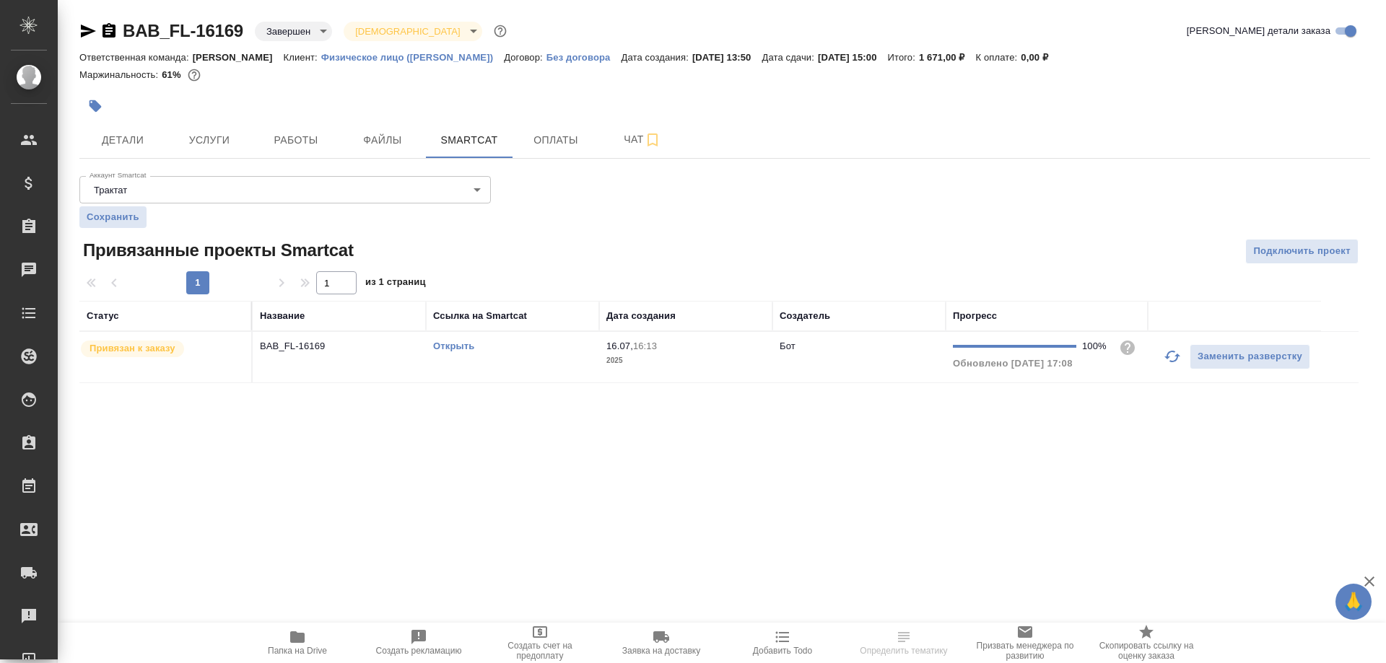
click at [451, 349] on link "Открыть" at bounding box center [453, 346] width 41 height 11
click at [290, 131] on button "Работы" at bounding box center [296, 140] width 87 height 36
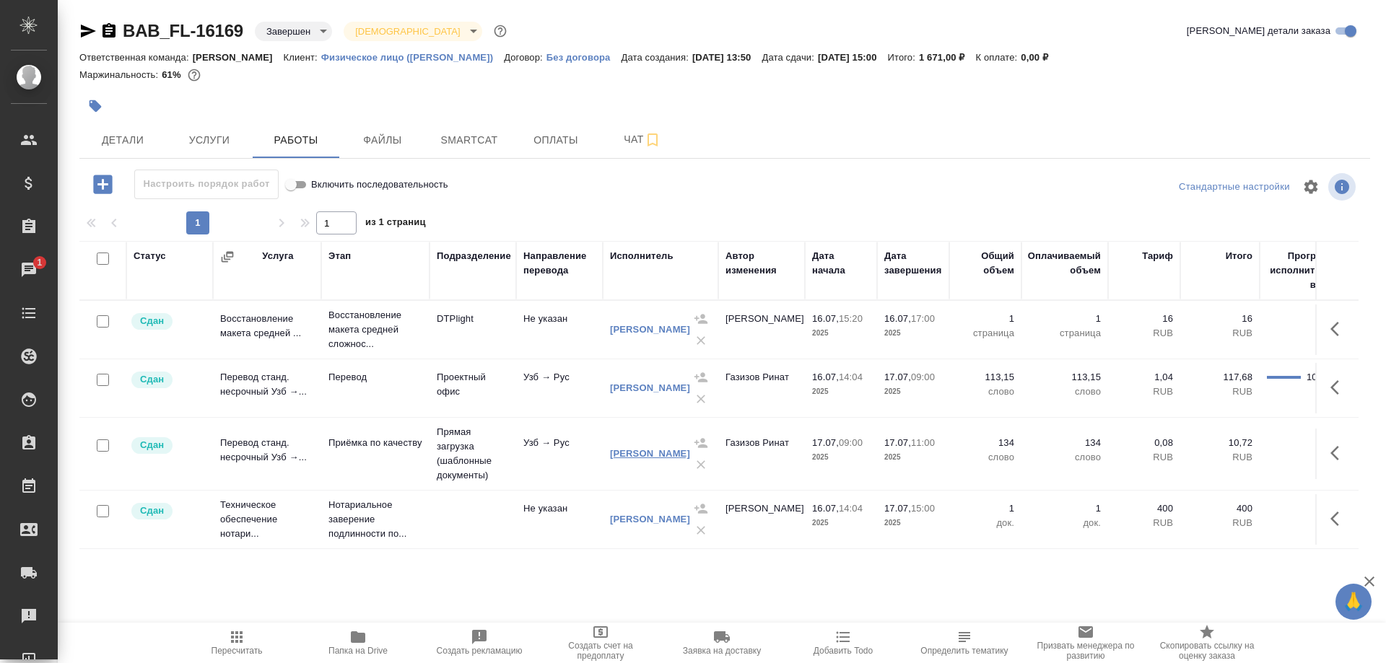
click at [662, 451] on link "[PERSON_NAME] [PERSON_NAME]" at bounding box center [650, 453] width 80 height 11
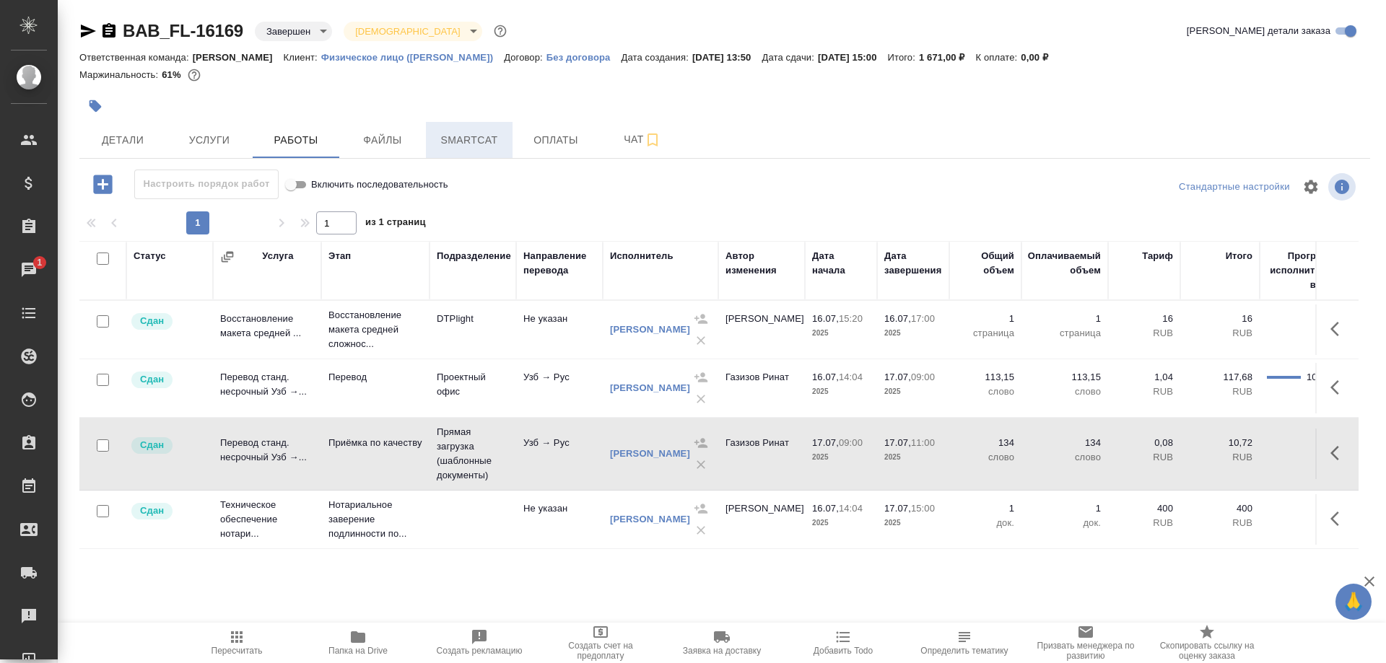
click at [483, 133] on span "Smartcat" at bounding box center [469, 140] width 69 height 18
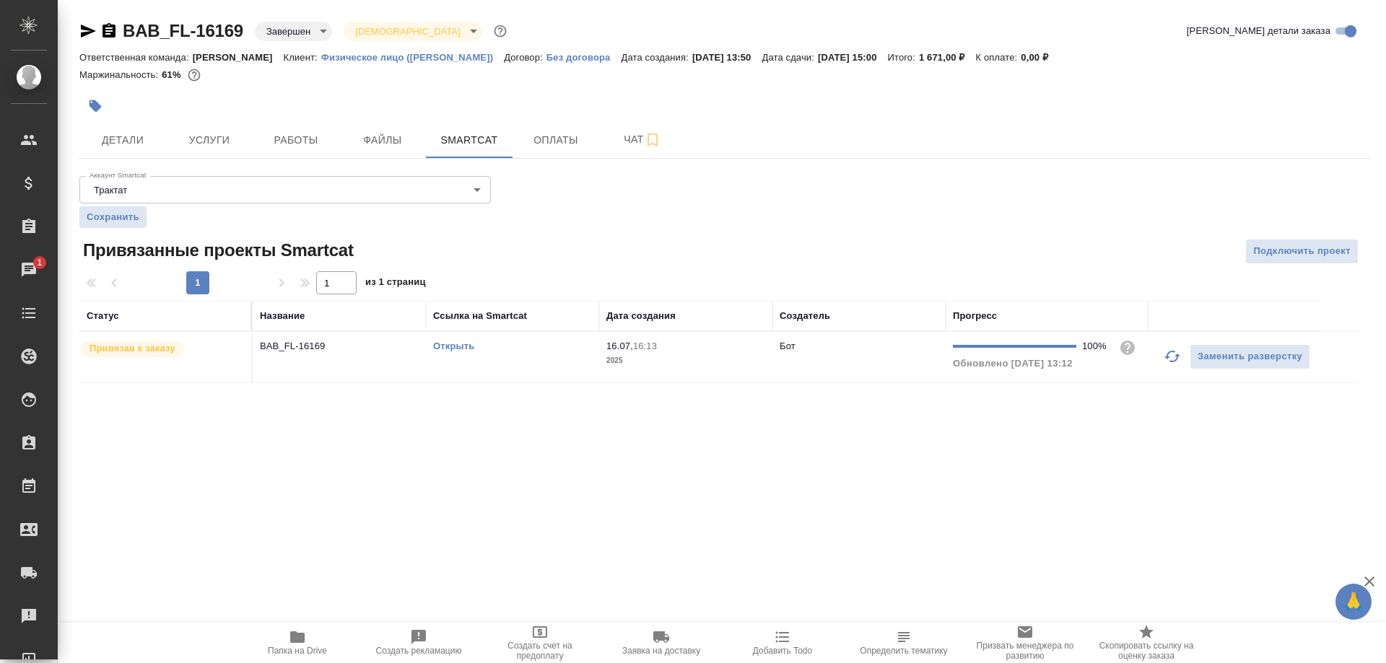
click at [458, 346] on link "Открыть" at bounding box center [453, 346] width 41 height 11
click at [297, 644] on icon "button" at bounding box center [297, 637] width 17 height 17
click at [302, 141] on span "Работы" at bounding box center [295, 140] width 69 height 18
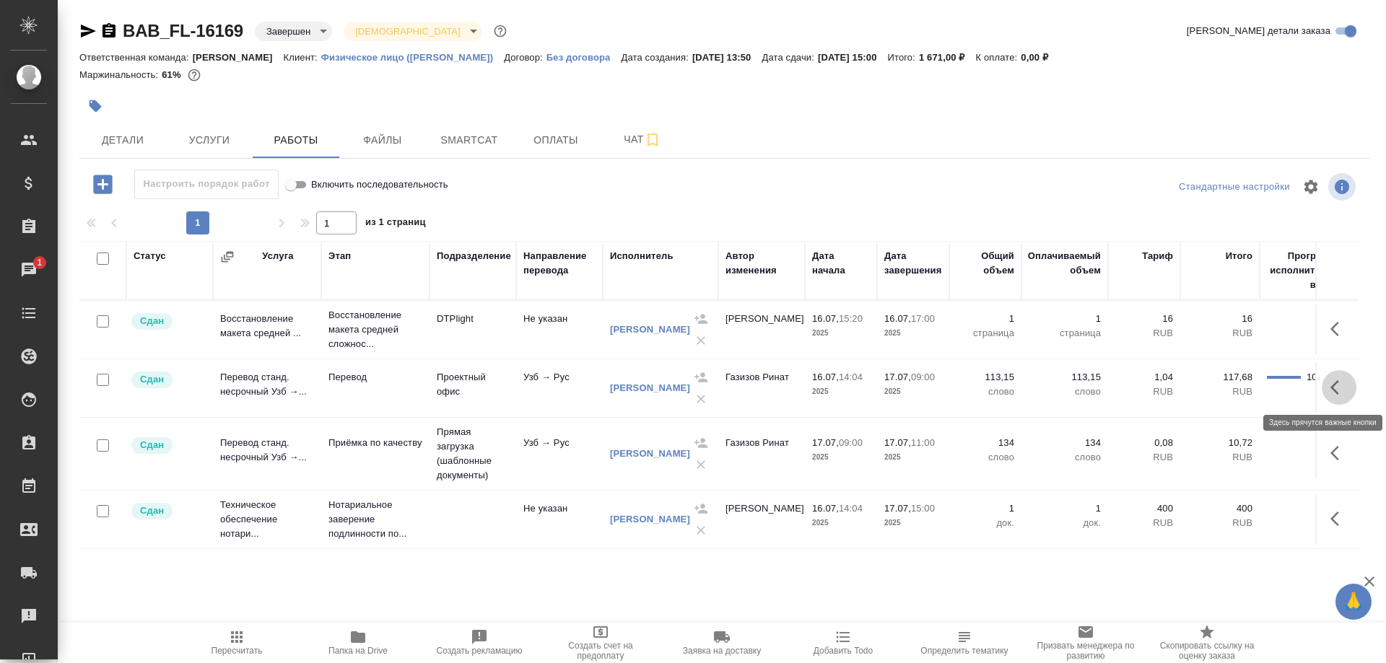
click at [1328, 390] on button "button" at bounding box center [1339, 387] width 35 height 35
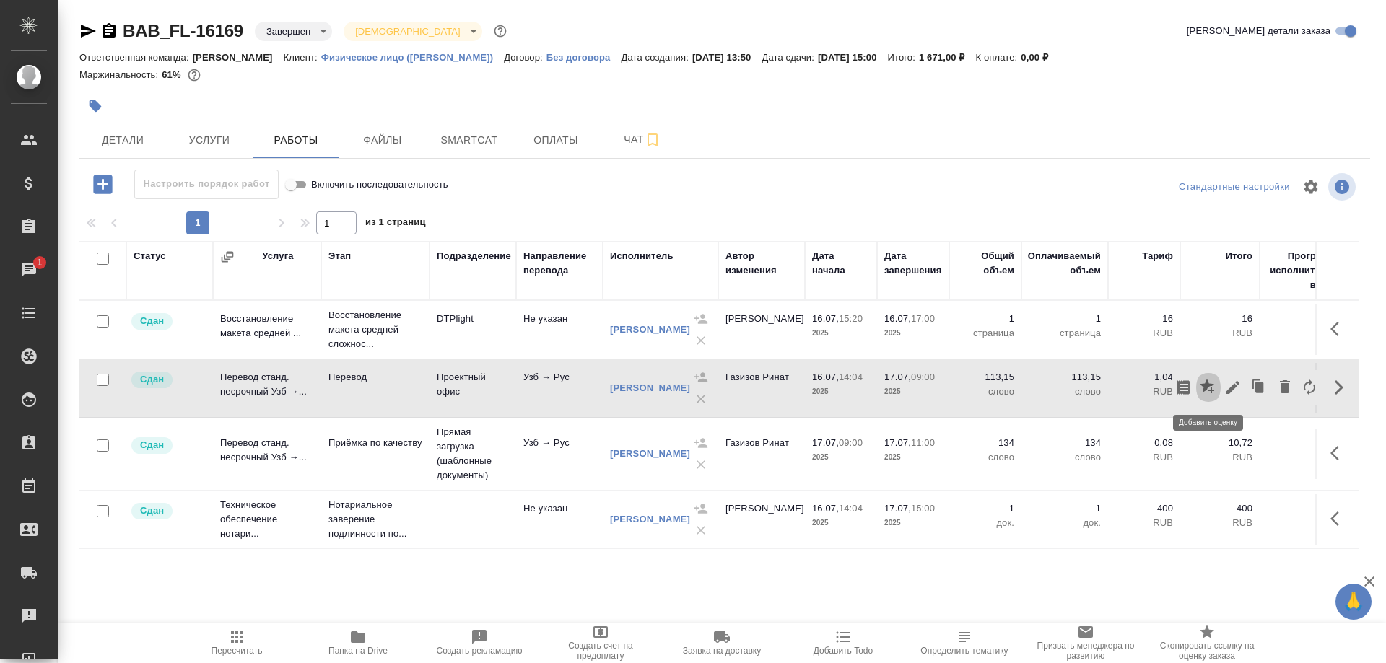
click at [1205, 388] on icon "button" at bounding box center [1207, 386] width 14 height 14
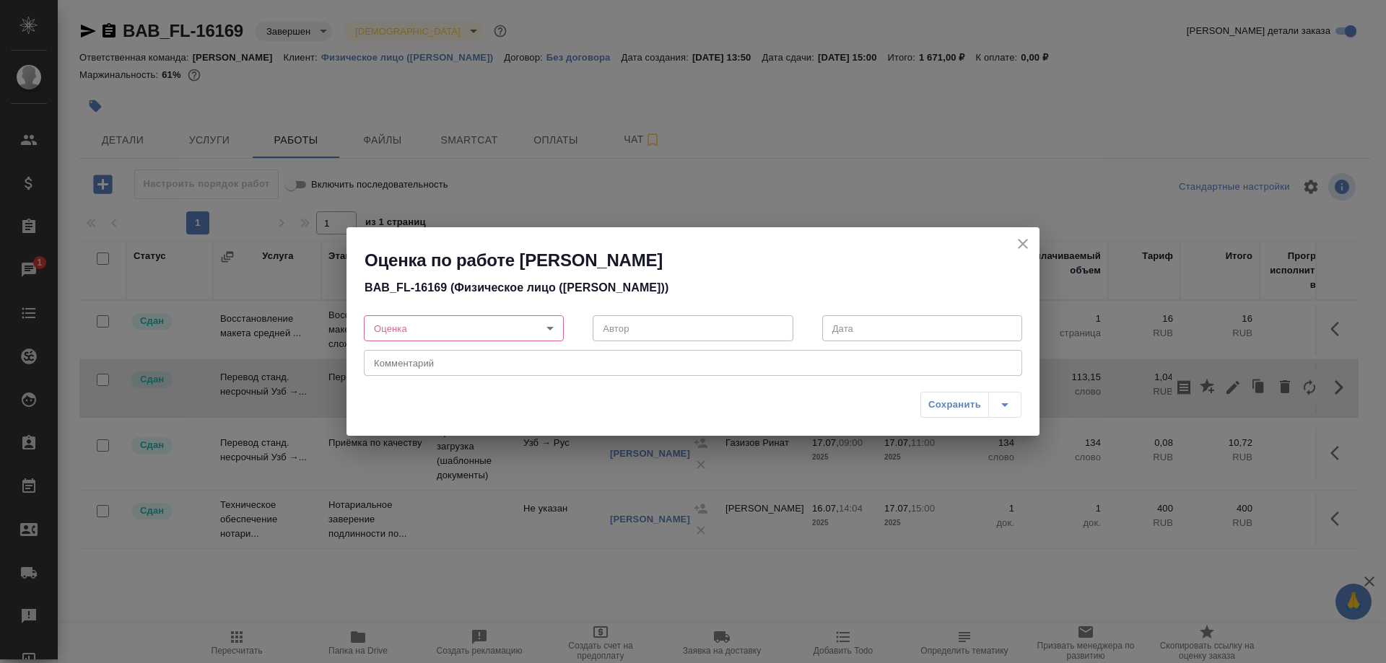
click at [516, 326] on body "🙏 .cls-1 fill:#fff; AWATERA [PERSON_NAME] Спецификации Заказы 1 Чаты Todo Проек…" at bounding box center [693, 331] width 1386 height 663
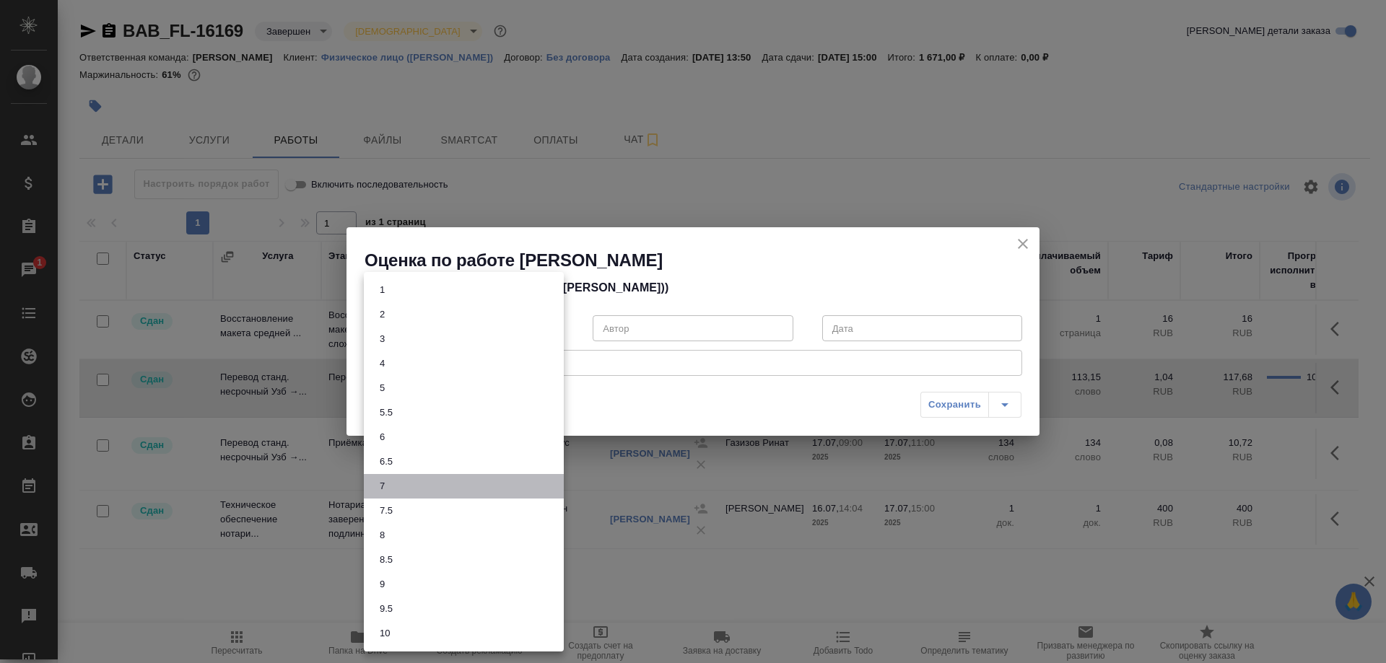
click at [374, 479] on li "7" at bounding box center [464, 486] width 200 height 25
type input "7"
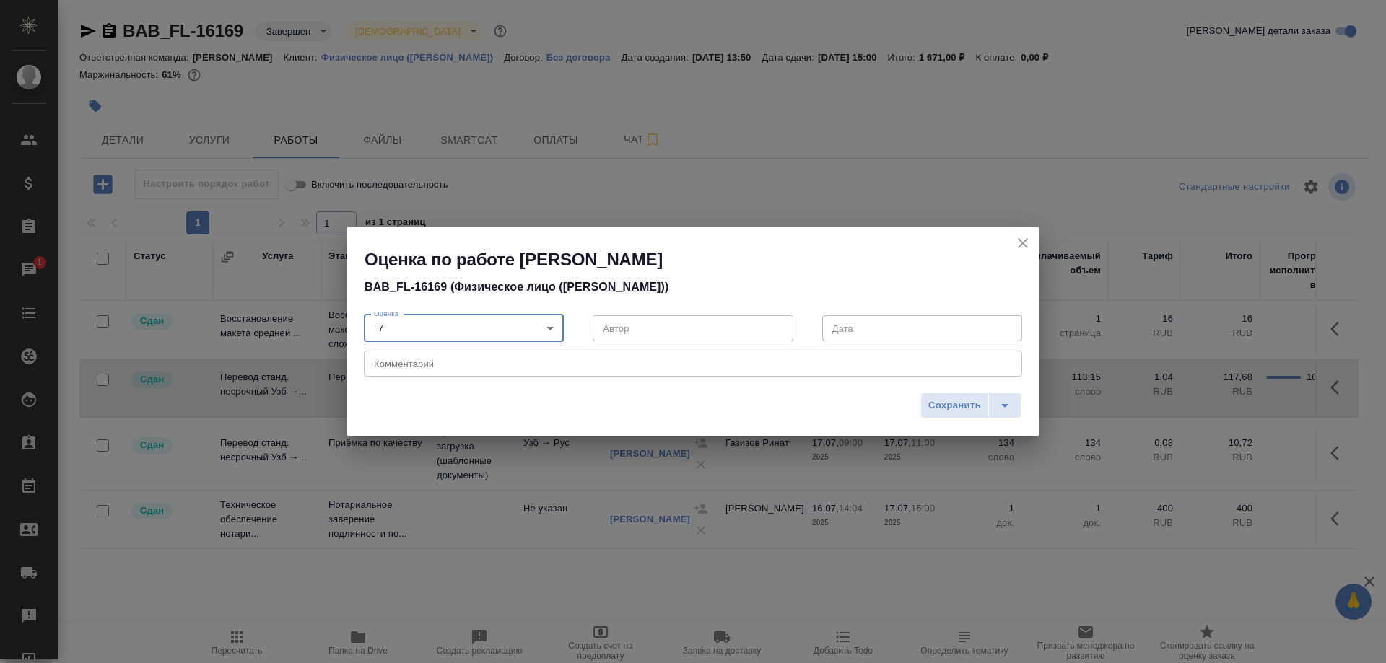
click at [446, 362] on textarea at bounding box center [693, 364] width 638 height 11
click at [778, 370] on div "Транслитерирована (вместо перевода) аббревиатура x Комментарий" at bounding box center [693, 364] width 658 height 26
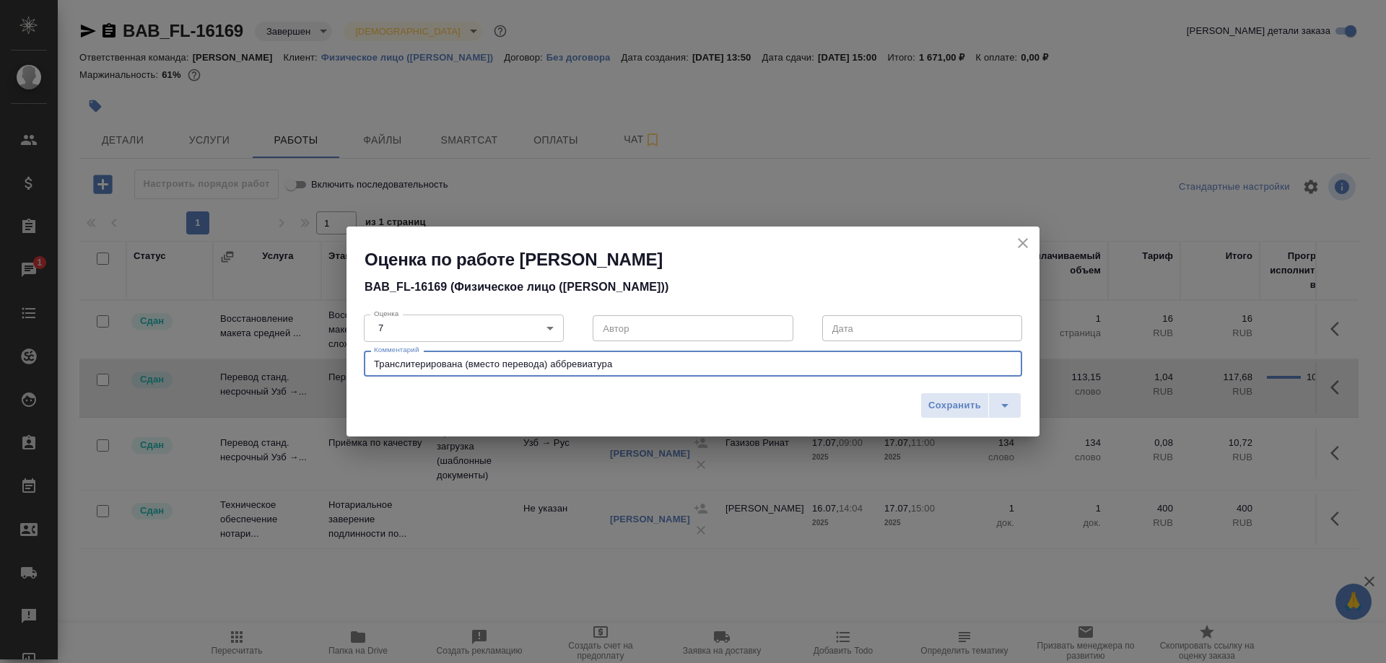
click at [783, 362] on textarea "Транслитерирована (вместо перевода) аббревиатура" at bounding box center [693, 364] width 638 height 11
type textarea "Транслитерирована (вместо перевода) аббревиатура, есть также другие недочеты"
click at [951, 409] on span "Сохранить" at bounding box center [954, 406] width 53 height 17
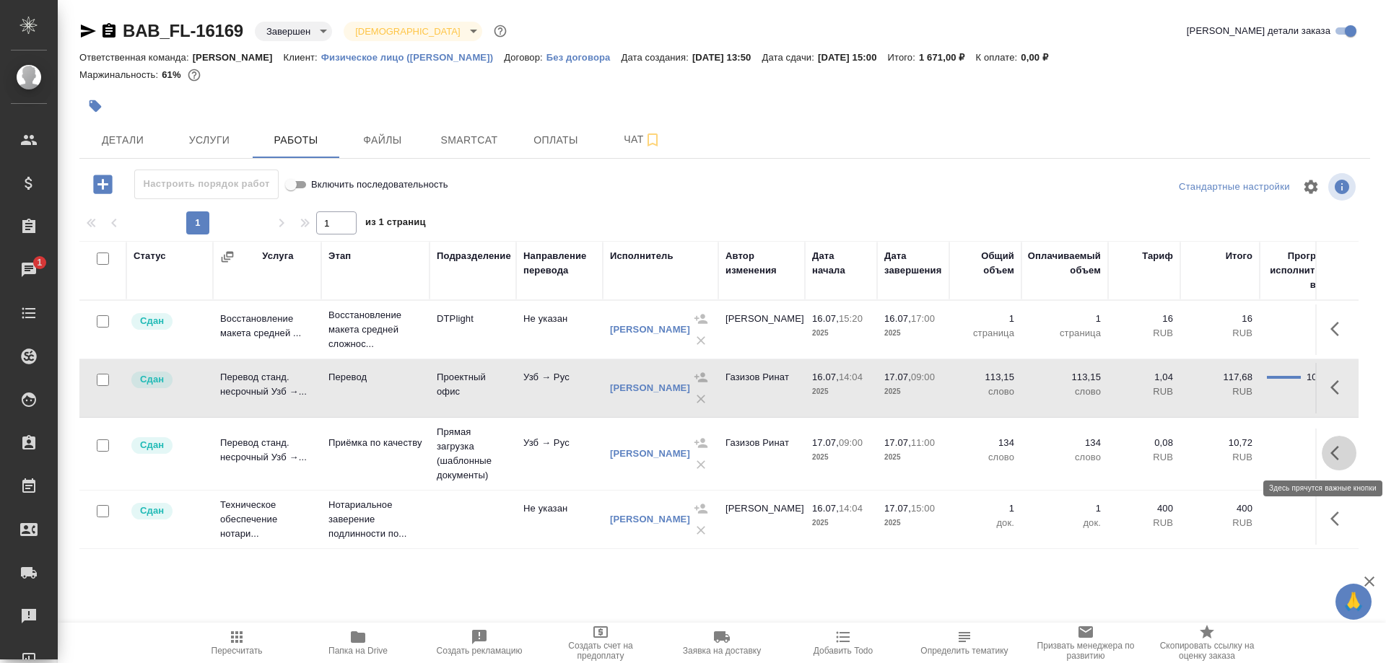
click at [1329, 457] on button "button" at bounding box center [1339, 453] width 35 height 35
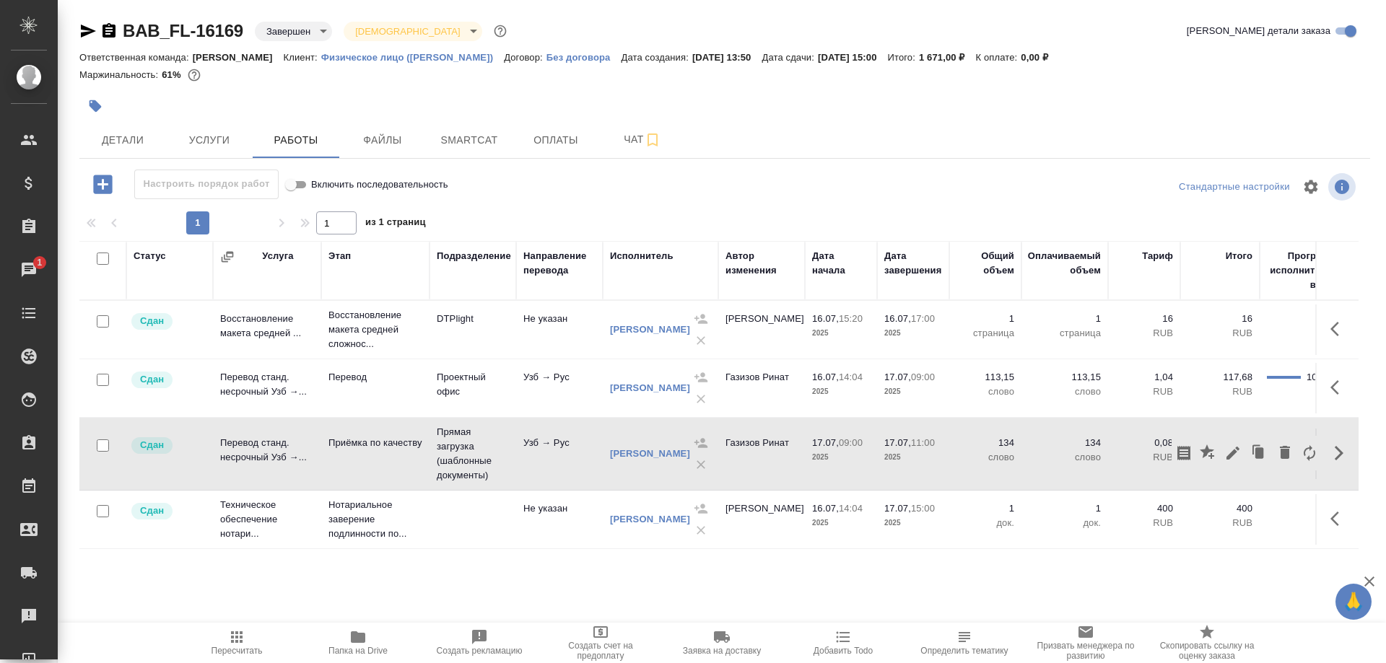
drag, startPoint x: 1204, startPoint y: 459, endPoint x: 1073, endPoint y: 575, distance: 174.4
click at [1075, 573] on div "BAB_FL-16169 Завершен closed Святая троица holyTrinity Кратко детали заказа Отв…" at bounding box center [724, 301] width 1307 height 603
click at [1028, 613] on div ".cls-1 fill:#fff; AWATERA Shirina Sabina Клиенты Спецификации Заказы 1 Чаты Tod…" at bounding box center [693, 331] width 1386 height 663
click at [1323, 456] on button "button" at bounding box center [1339, 453] width 35 height 35
click at [1201, 458] on icon "button" at bounding box center [1208, 453] width 17 height 17
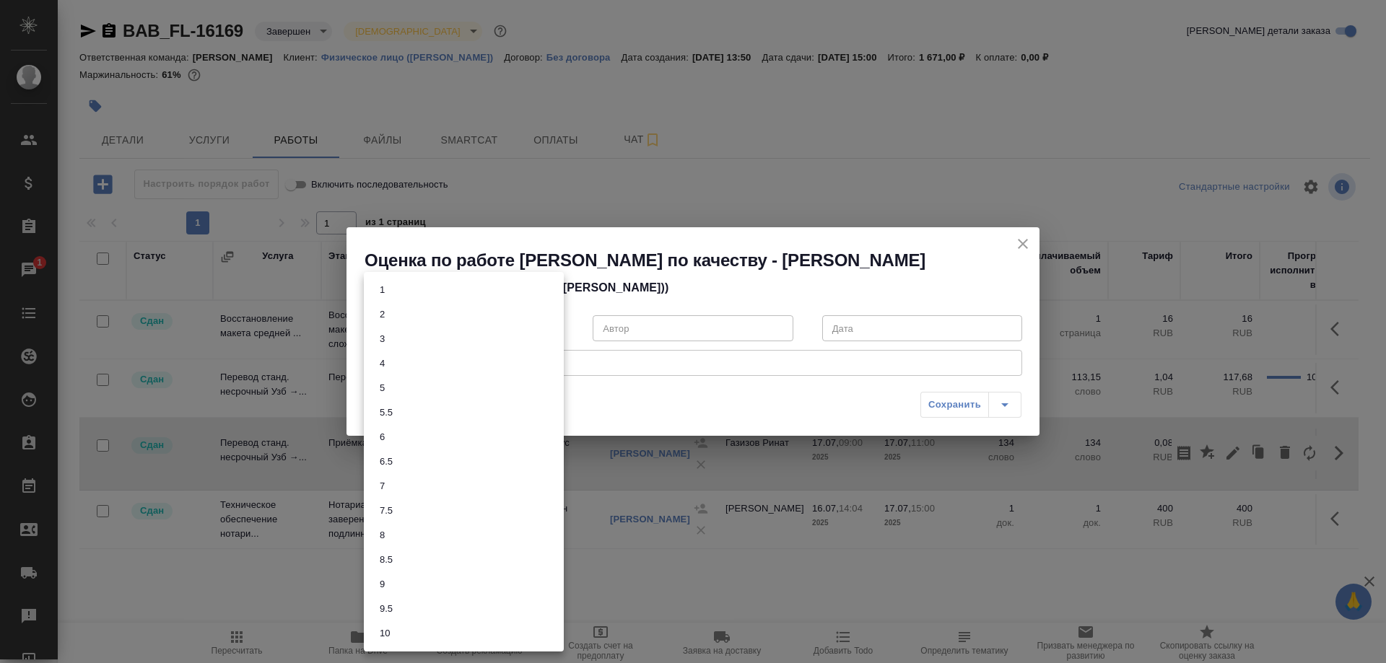
click at [515, 324] on body "🙏 .cls-1 fill:#fff; AWATERA [PERSON_NAME] Спецификации Заказы 1 Чаты Todo Проек…" at bounding box center [693, 331] width 1386 height 663
click at [400, 458] on li "6.5" at bounding box center [464, 462] width 200 height 25
type input "6.5"
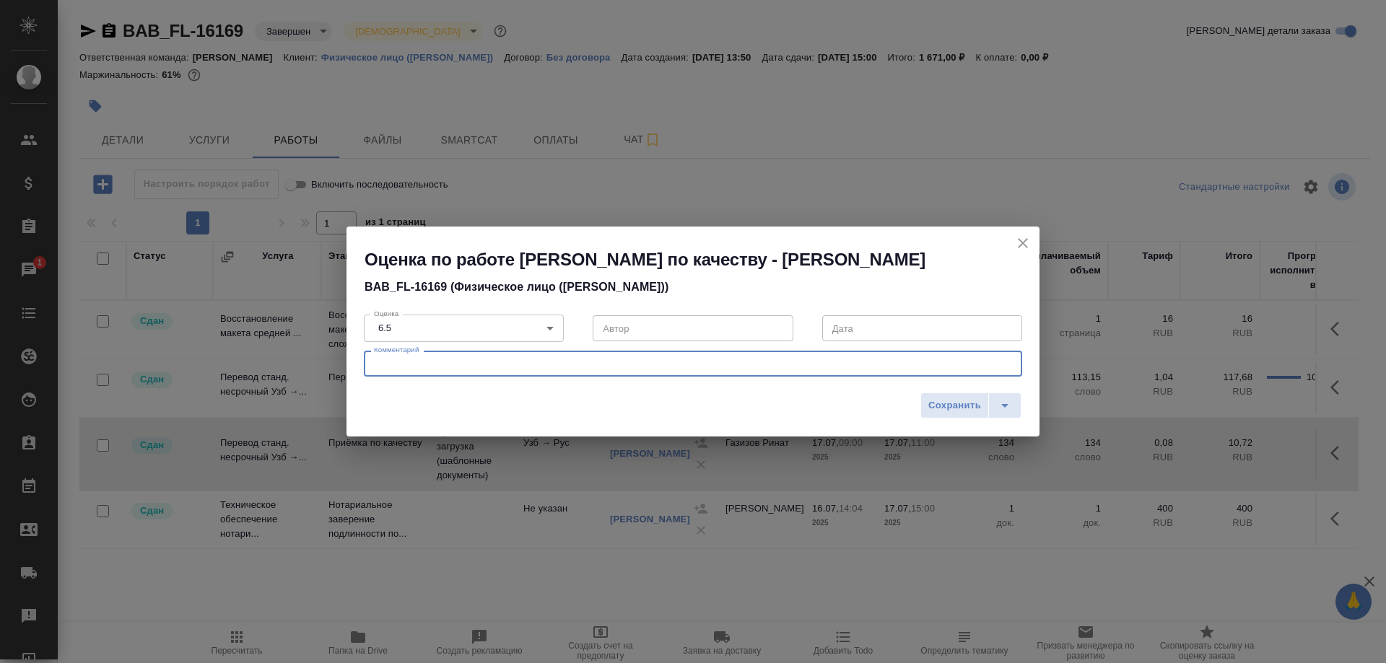
click at [545, 367] on textarea at bounding box center [693, 364] width 638 height 11
type textarea "Не внесено ни одной правки, хотя в переводе имелись недочеты, в том числе и под…"
click at [955, 412] on span "Сохранить" at bounding box center [954, 406] width 53 height 17
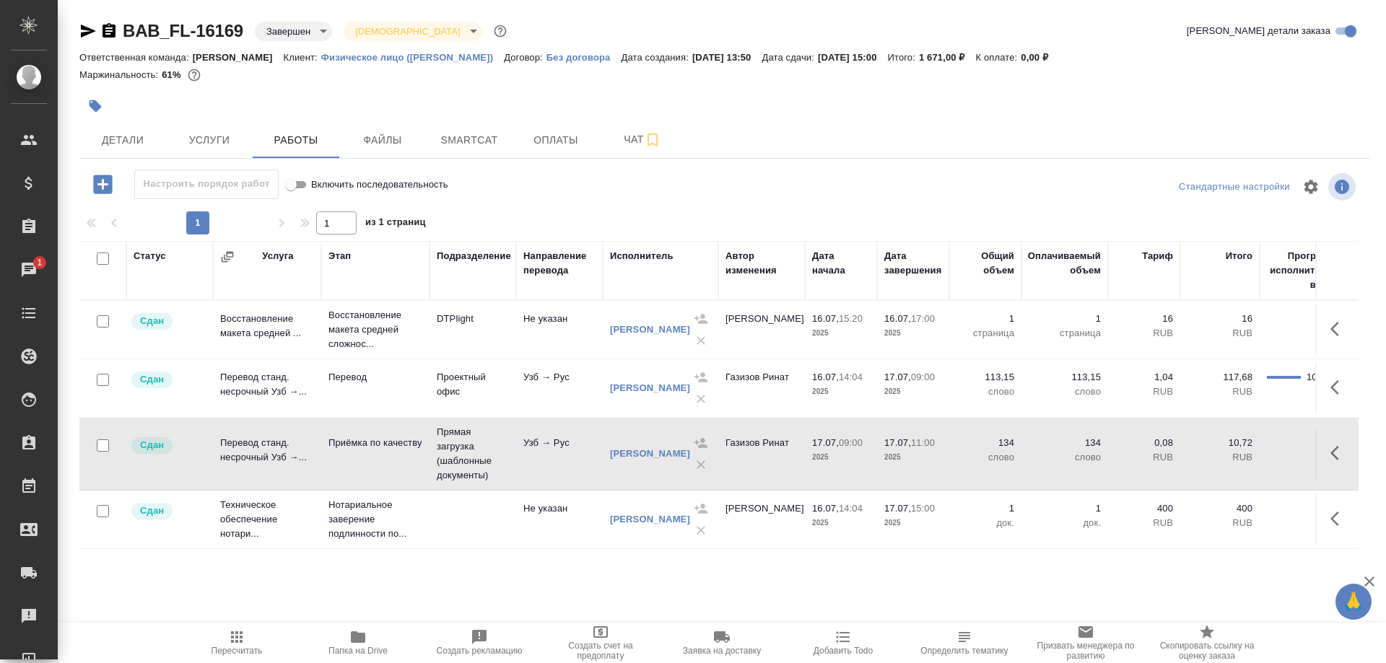
click at [1331, 452] on icon "button" at bounding box center [1339, 453] width 17 height 17
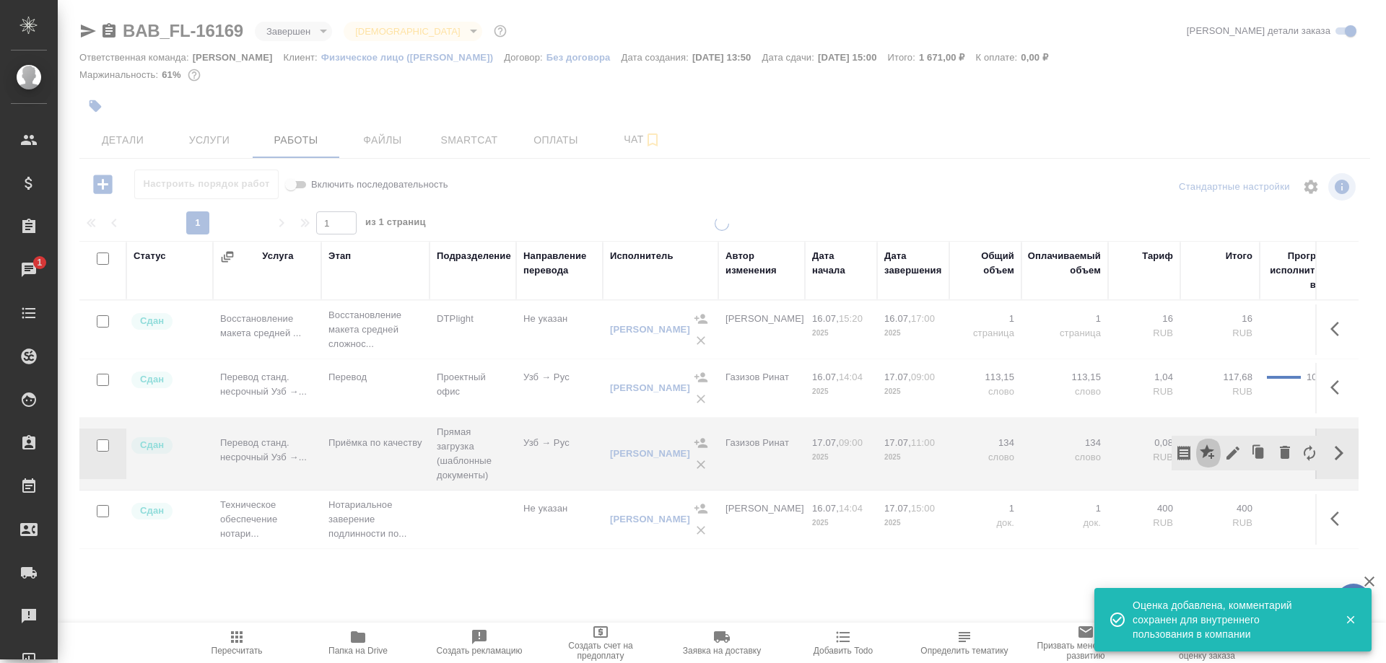
click at [1207, 456] on icon "button" at bounding box center [1208, 453] width 17 height 17
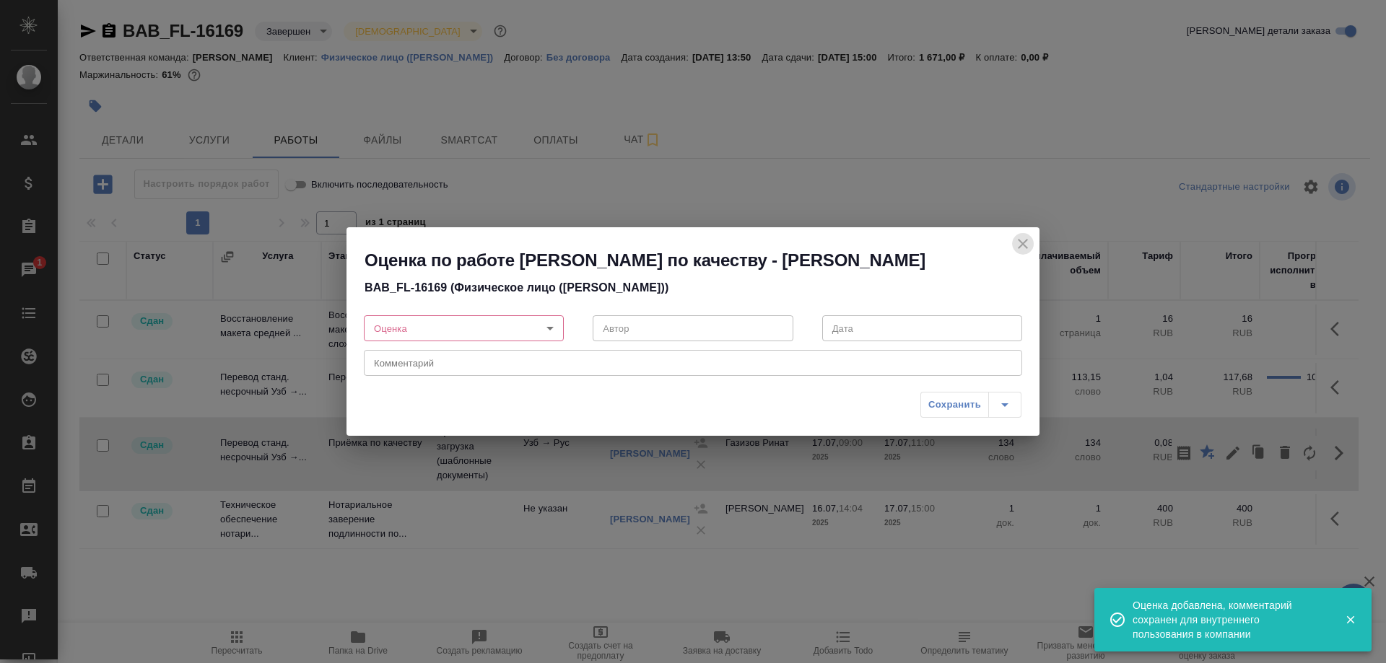
click at [1015, 243] on icon "close" at bounding box center [1022, 243] width 17 height 17
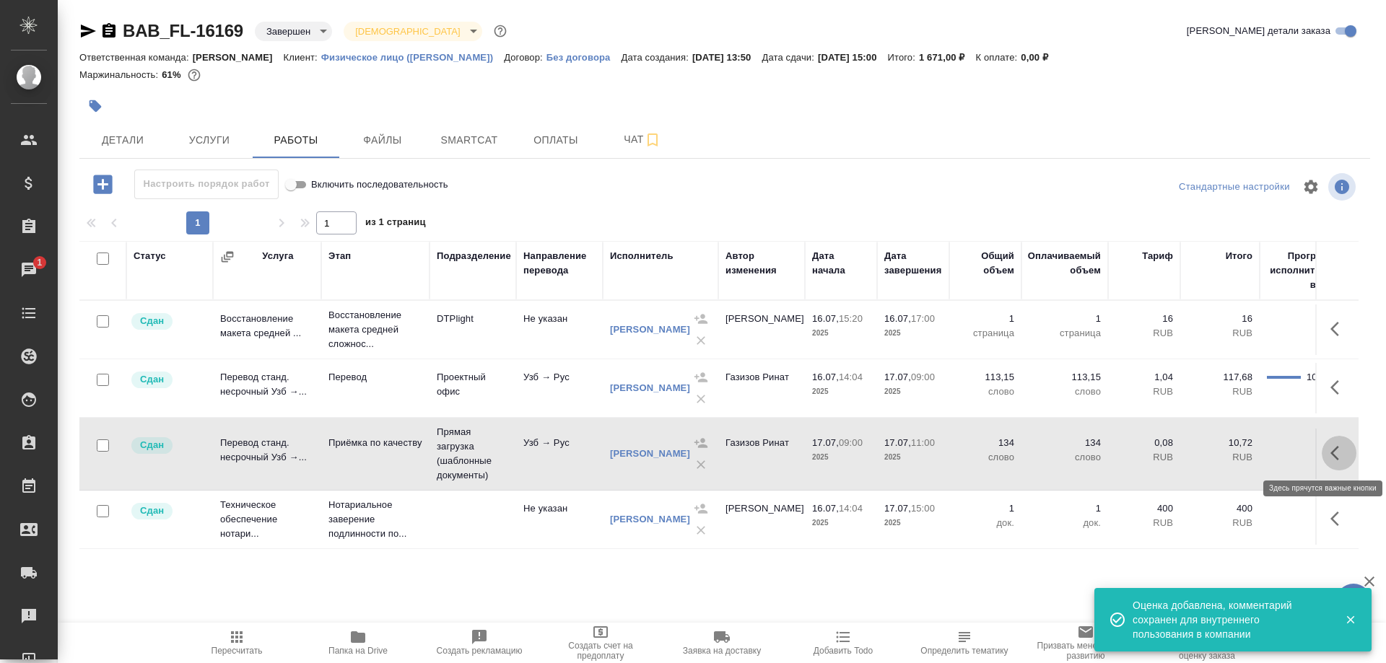
click at [1330, 451] on button "button" at bounding box center [1339, 453] width 35 height 35
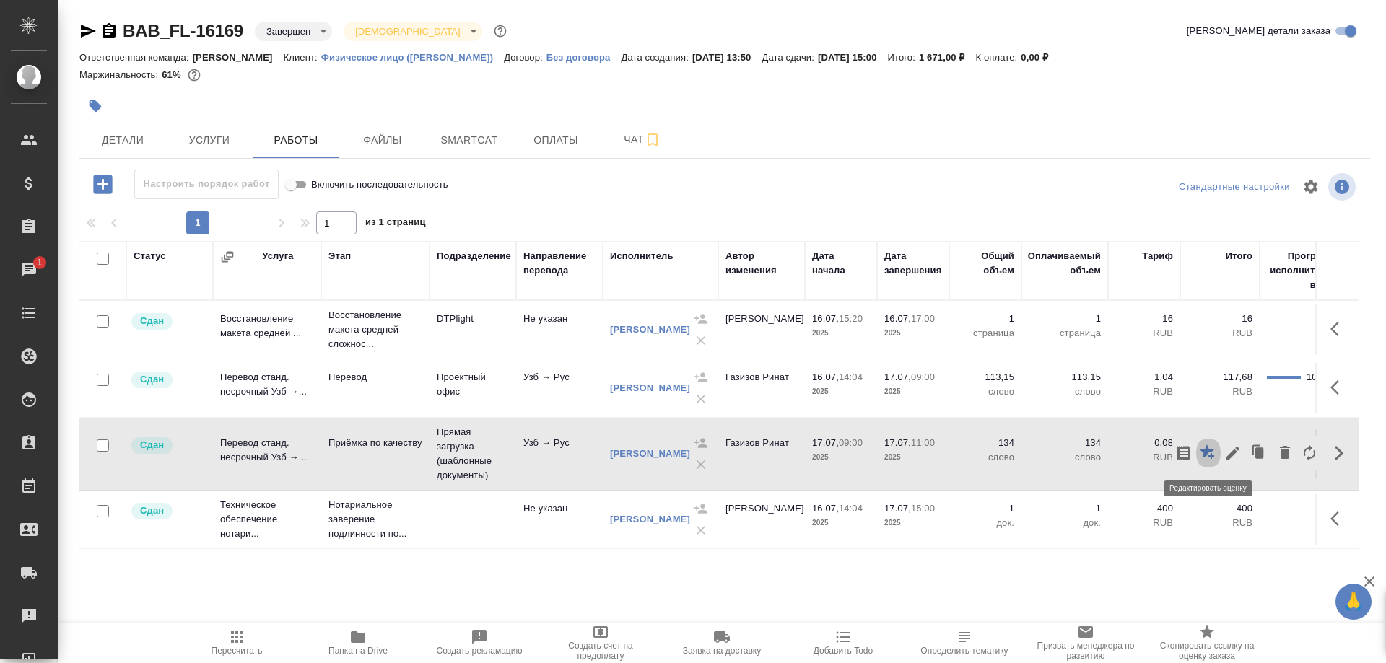
click at [1203, 454] on icon "button" at bounding box center [1208, 453] width 17 height 17
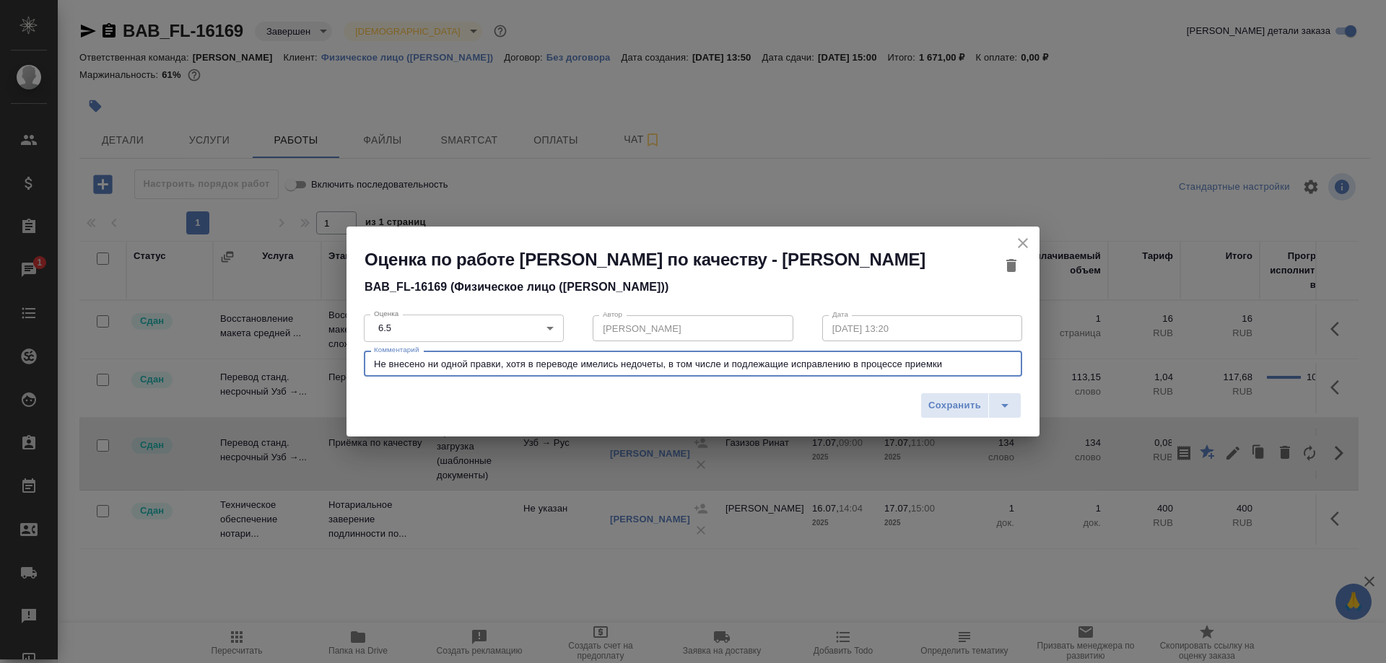
drag, startPoint x: 920, startPoint y: 366, endPoint x: 367, endPoint y: 366, distance: 553.0
click at [374, 366] on textarea "Не внесено ни одной правки, хотя в переводе имелись недочеты, в том числе и под…" at bounding box center [693, 364] width 638 height 11
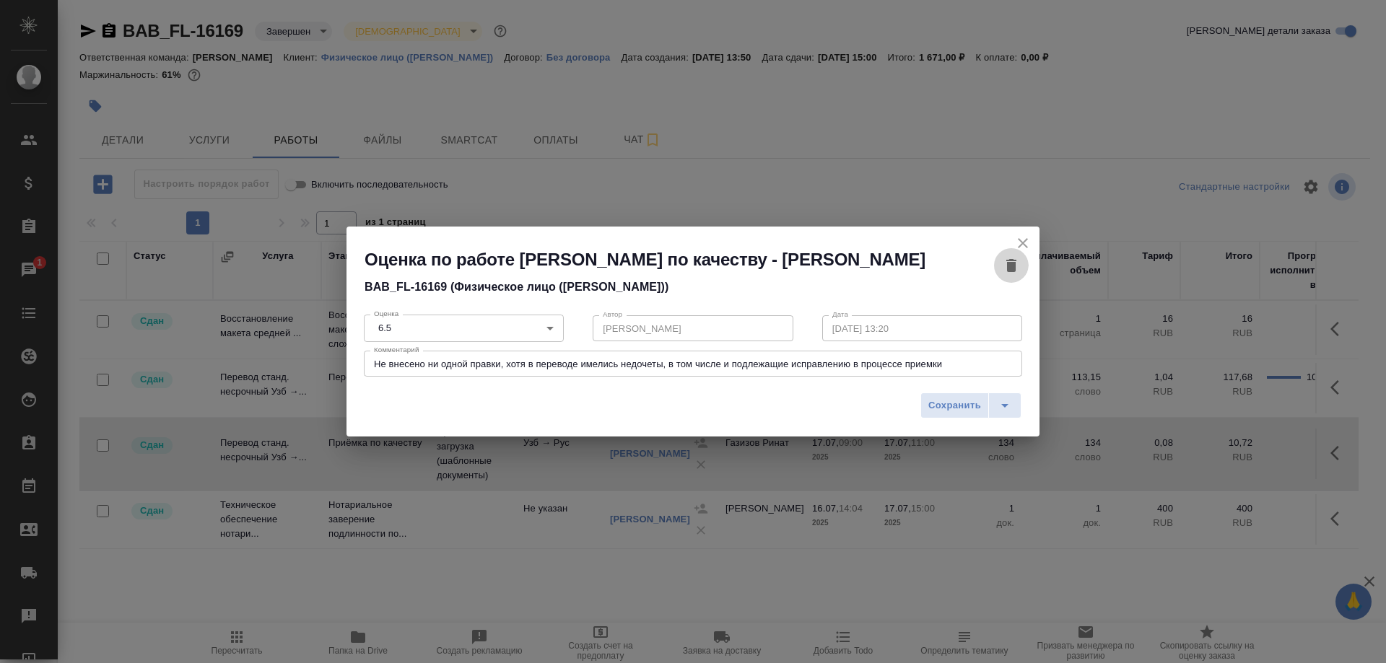
click at [1014, 269] on icon "button" at bounding box center [1011, 265] width 10 height 13
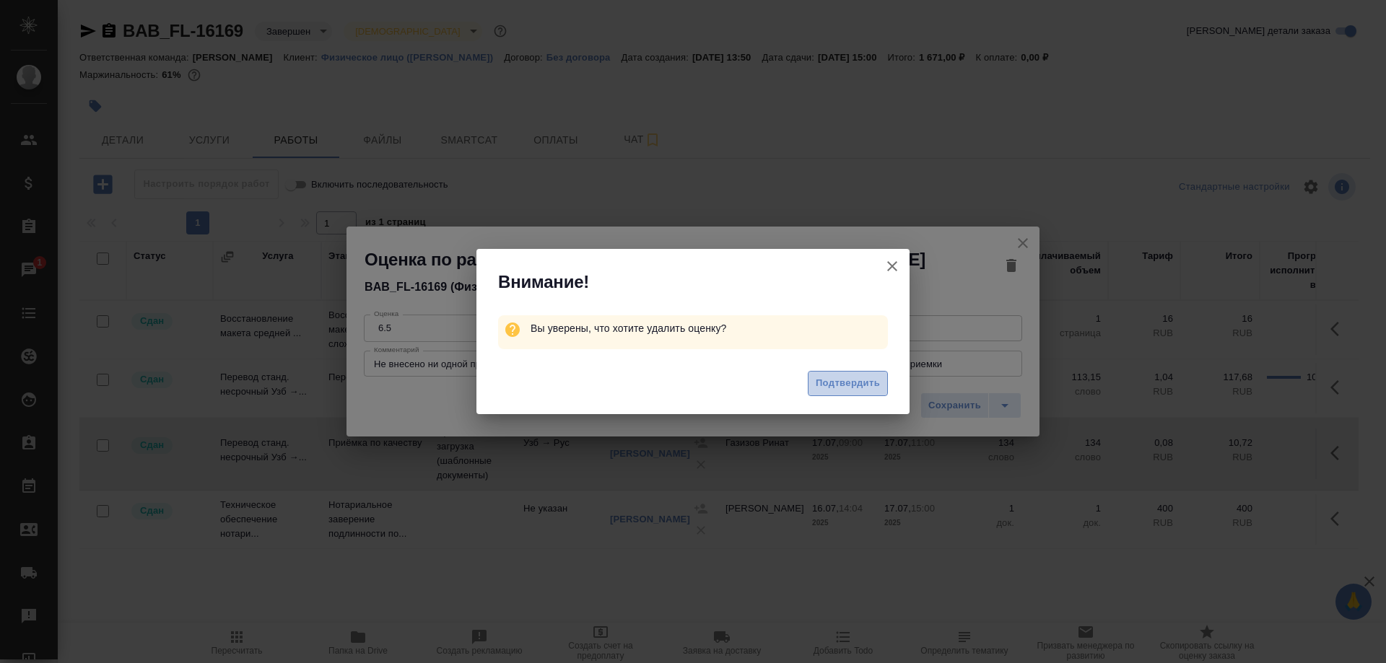
click at [848, 385] on span "Подтвердить" at bounding box center [848, 383] width 64 height 17
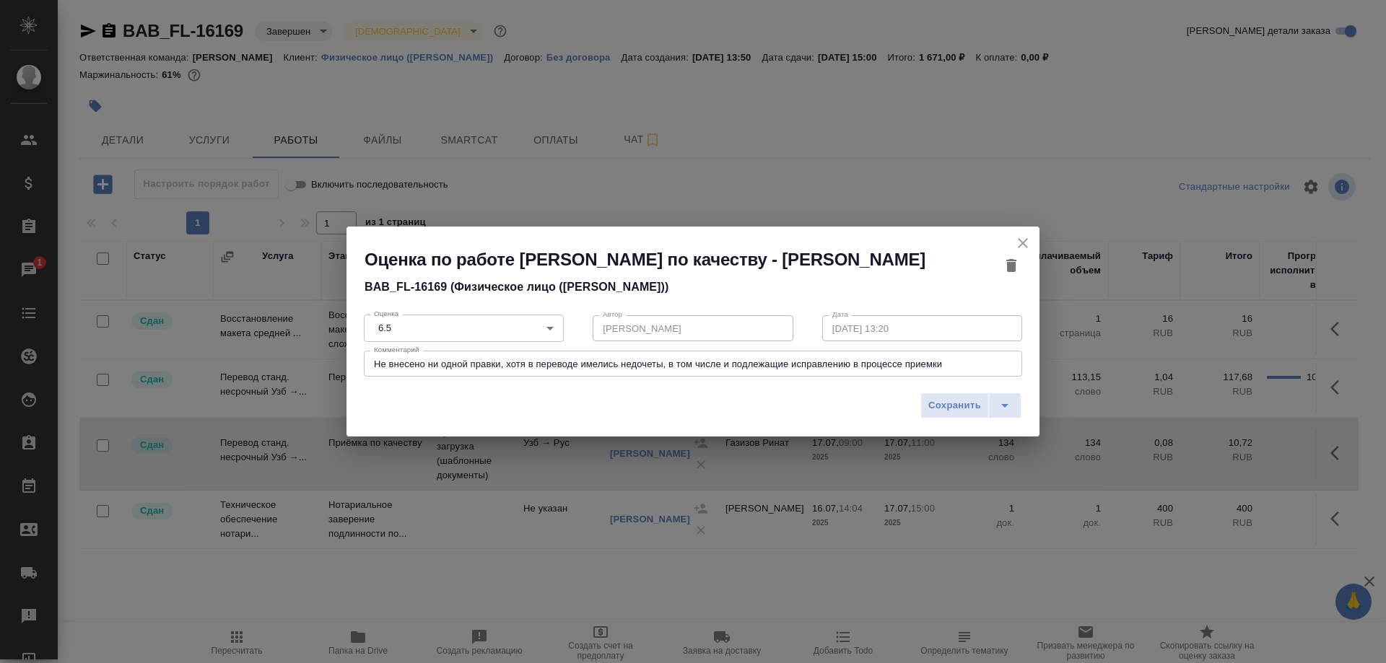
click at [1014, 241] on button "close" at bounding box center [1023, 243] width 22 height 22
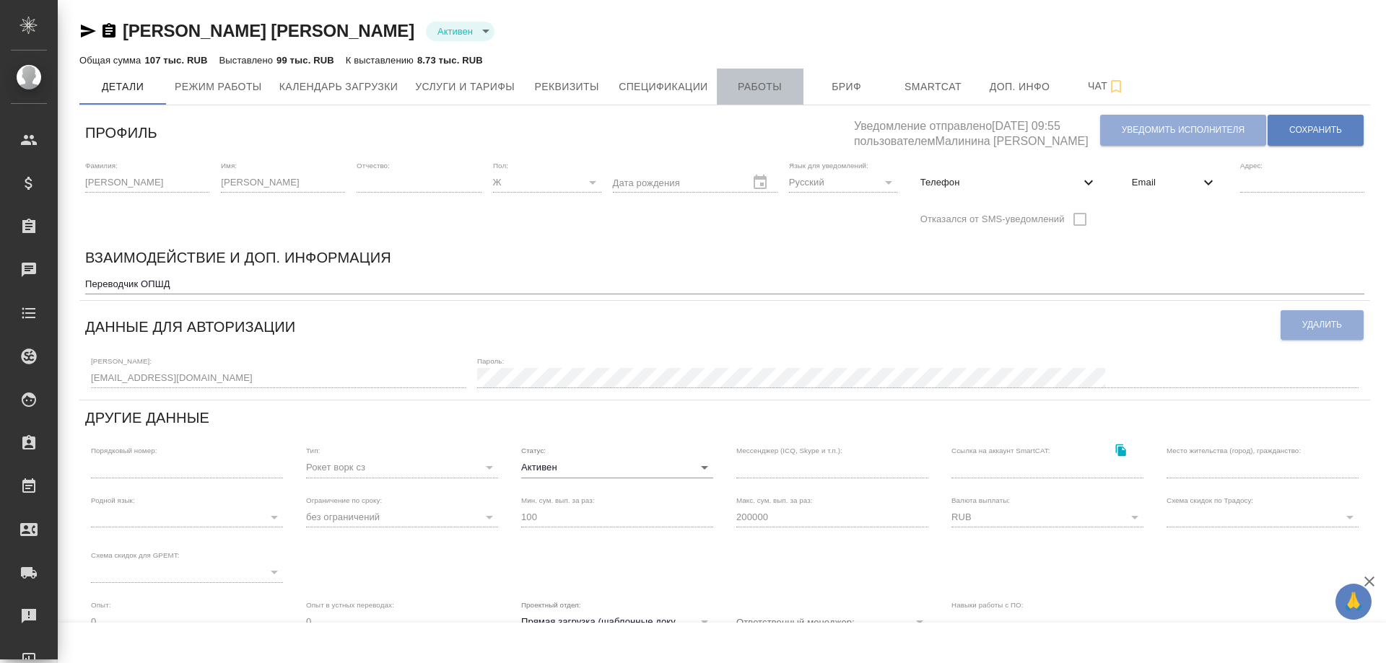
click at [731, 92] on span "Работы" at bounding box center [760, 87] width 69 height 18
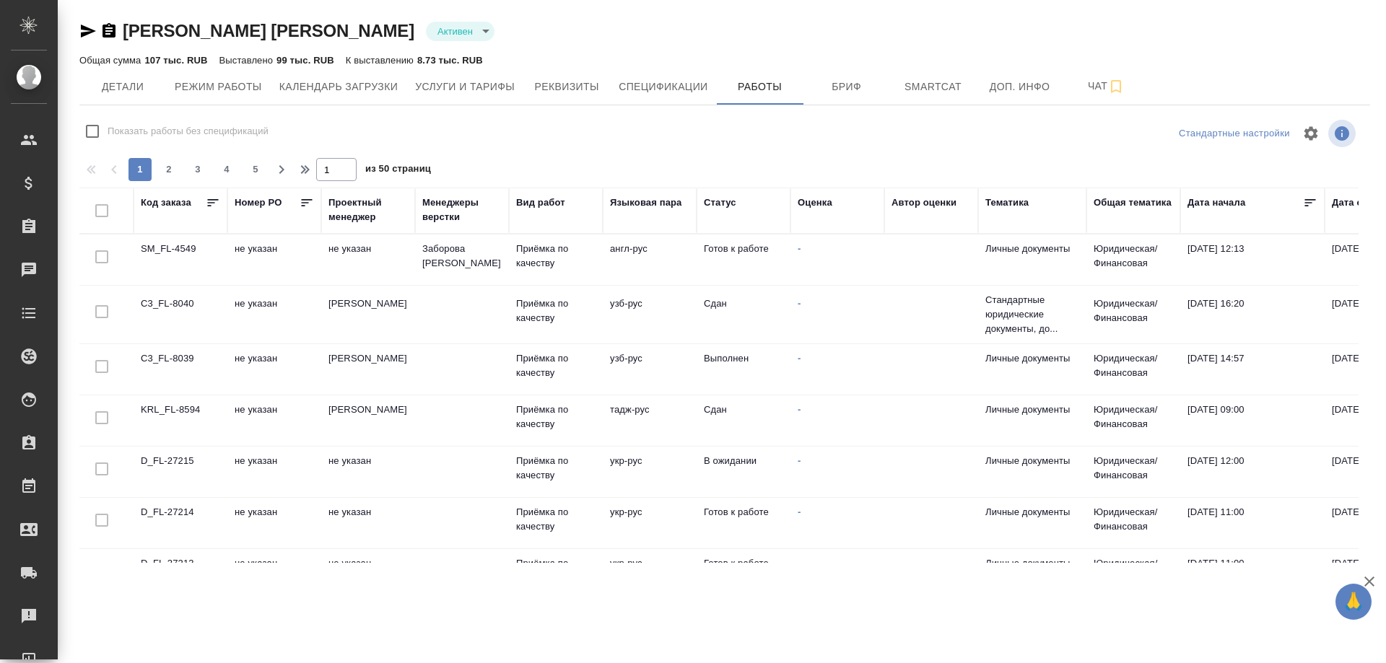
checkbox input "false"
click at [823, 206] on div "Оценка" at bounding box center [815, 203] width 35 height 14
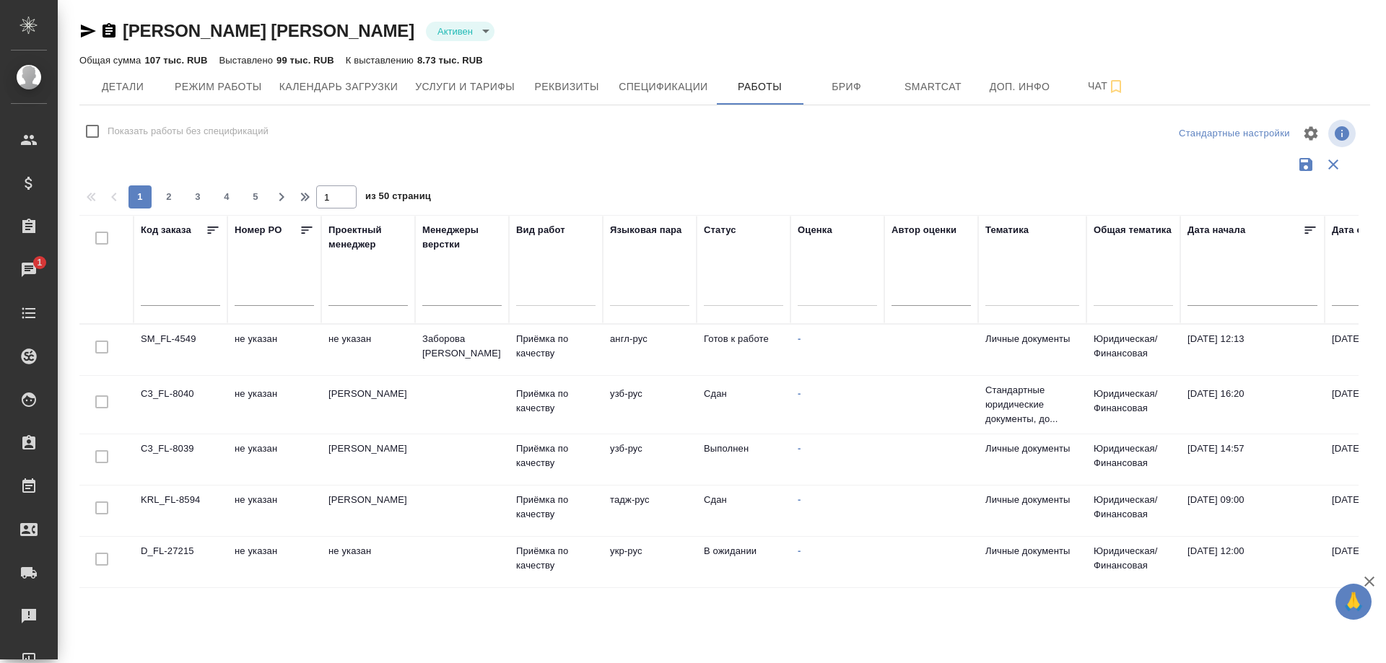
drag, startPoint x: 819, startPoint y: 282, endPoint x: 821, endPoint y: 290, distance: 8.2
click at [819, 283] on div at bounding box center [837, 292] width 79 height 21
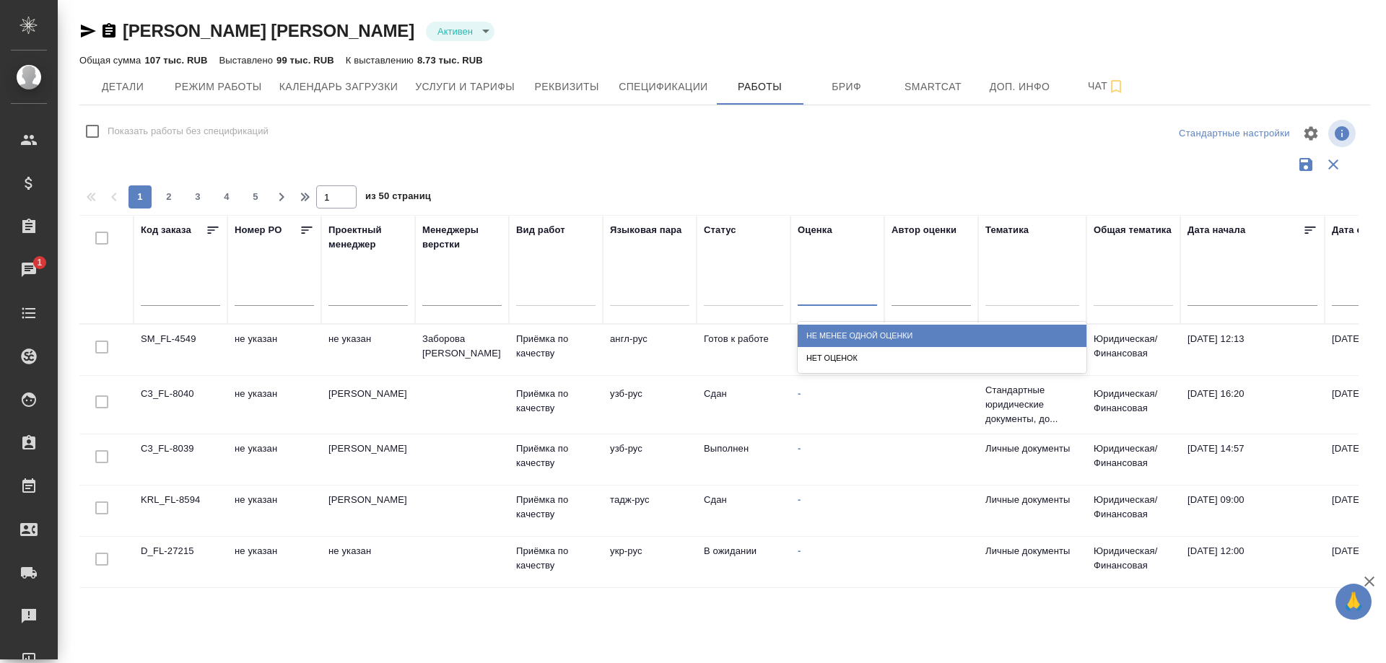
click at [831, 336] on div "Не менее одной оценки" at bounding box center [942, 336] width 289 height 22
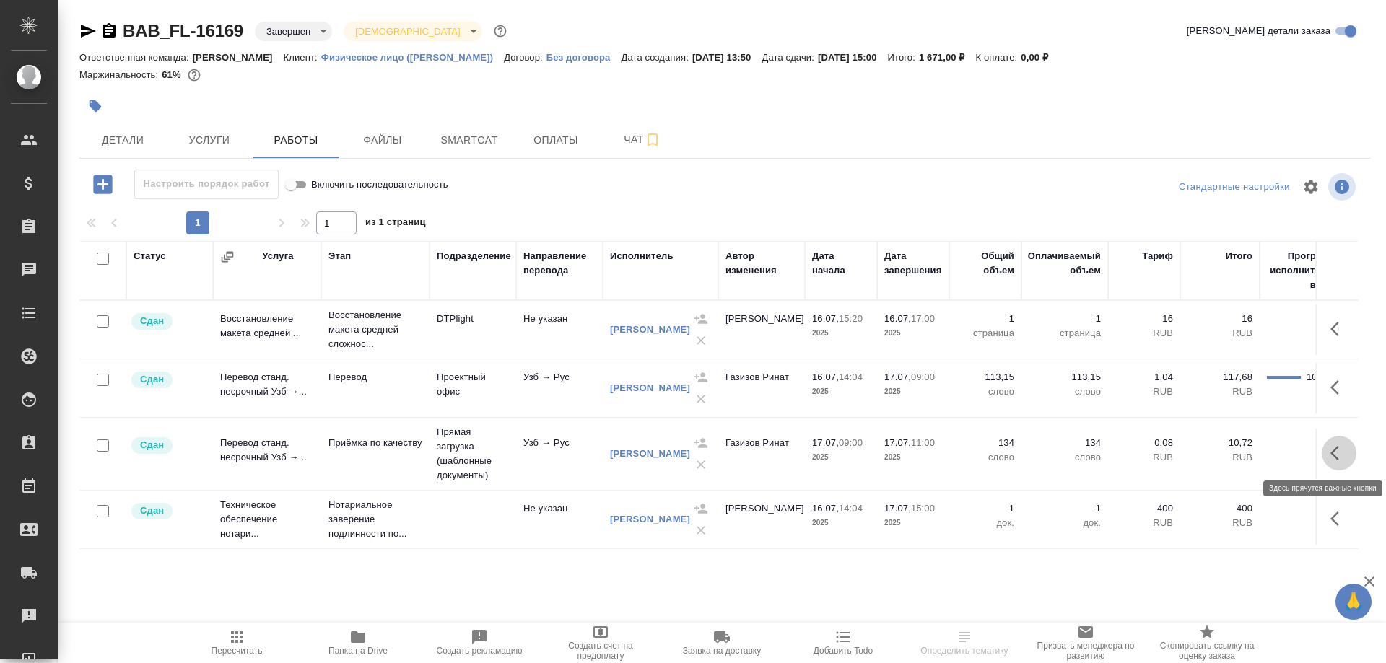
click at [1333, 452] on icon "button" at bounding box center [1335, 453] width 9 height 14
